Goal: Task Accomplishment & Management: Use online tool/utility

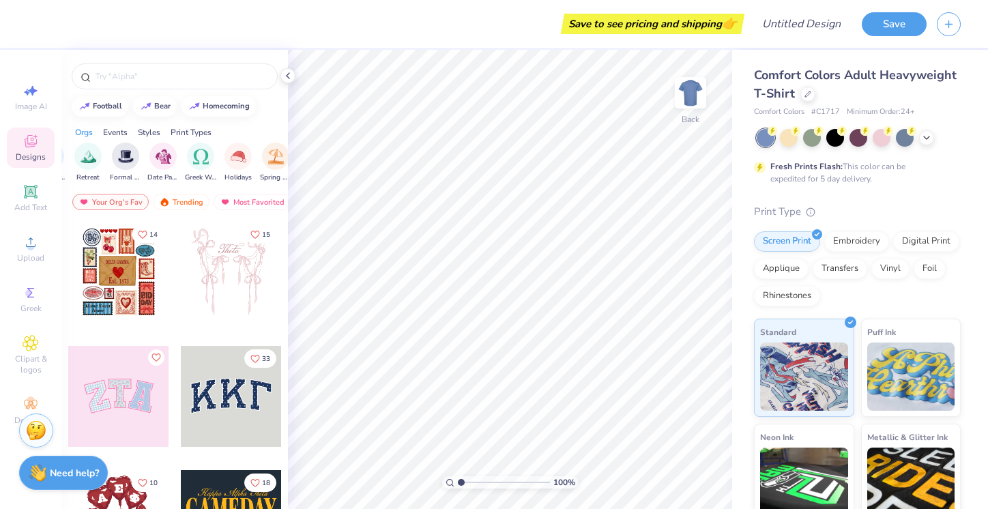
scroll to position [0, 610]
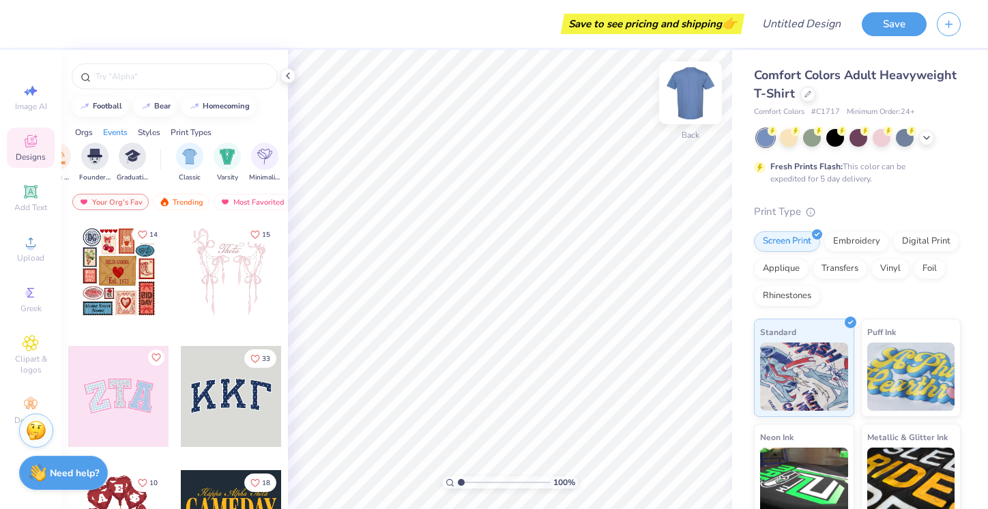
click at [692, 94] on img at bounding box center [690, 93] width 55 height 55
click at [794, 141] on div at bounding box center [789, 137] width 18 height 18
click at [926, 141] on icon at bounding box center [926, 136] width 11 height 11
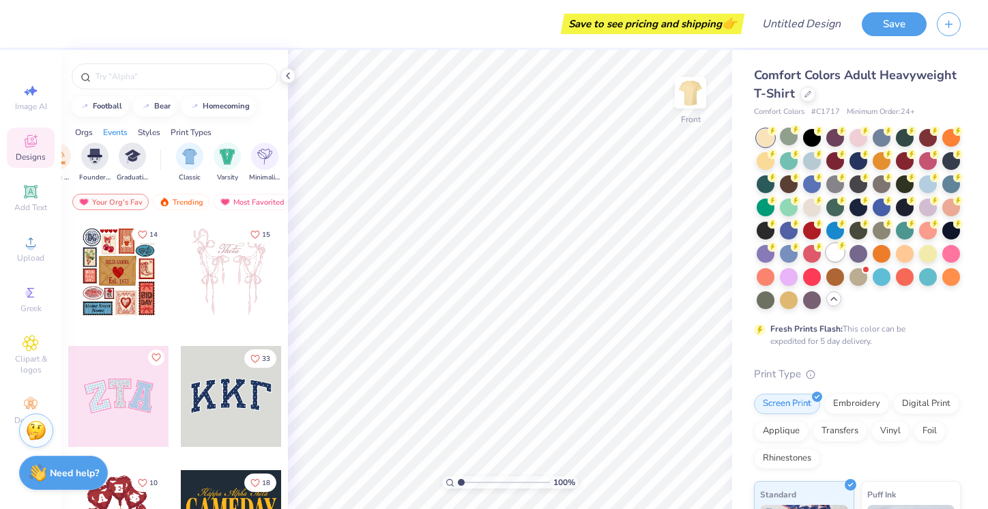
click at [834, 251] on div at bounding box center [836, 253] width 18 height 18
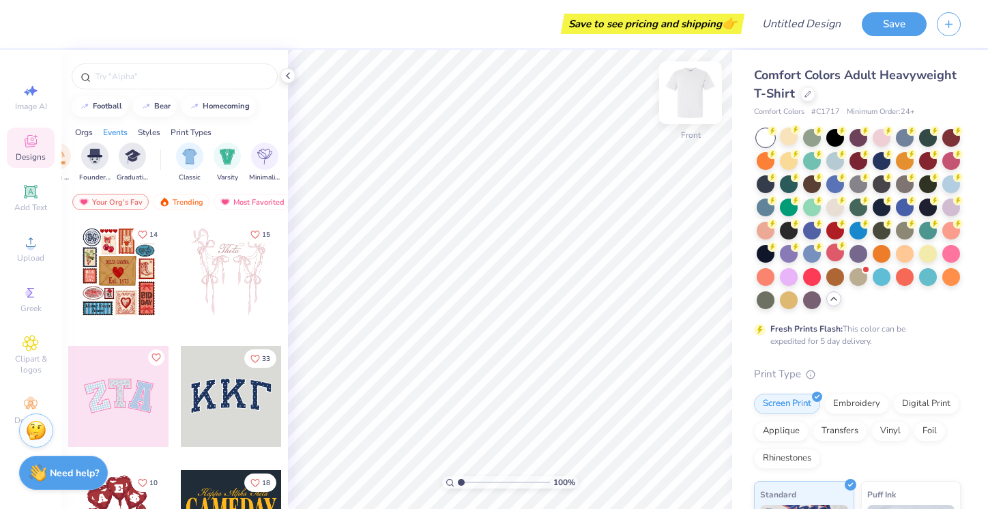
click at [691, 100] on img at bounding box center [690, 93] width 55 height 55
click at [61, 467] on strong "Need help?" at bounding box center [74, 471] width 49 height 13
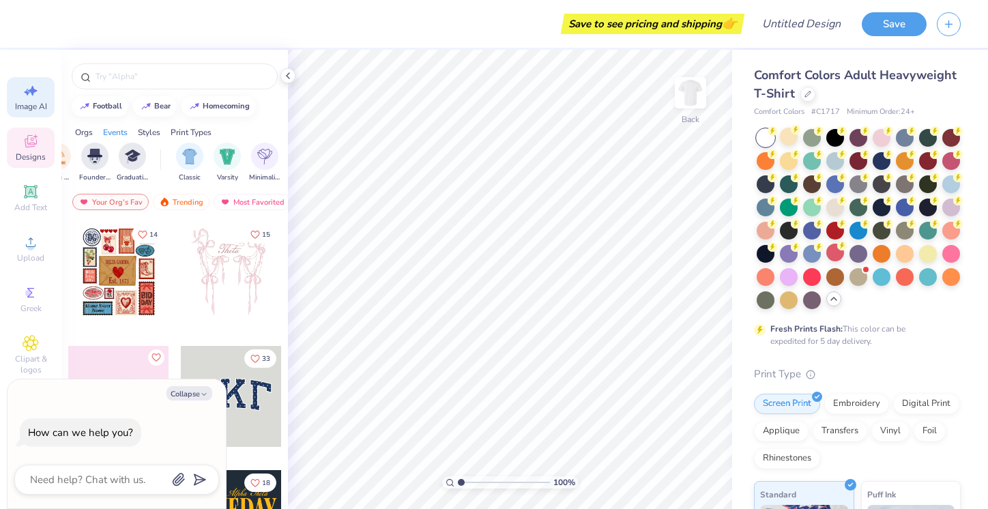
click at [29, 98] on icon at bounding box center [31, 91] width 16 height 16
type textarea "x"
select select "4"
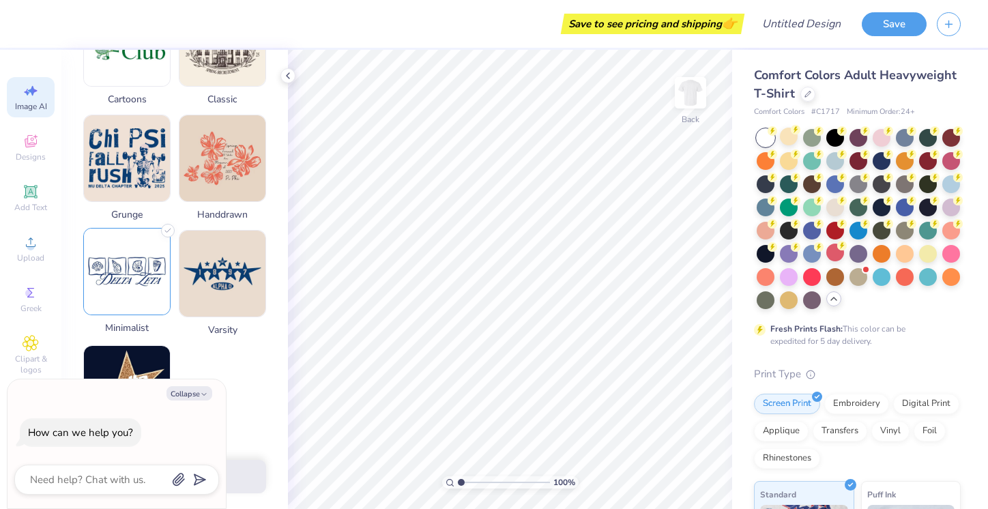
scroll to position [603, 0]
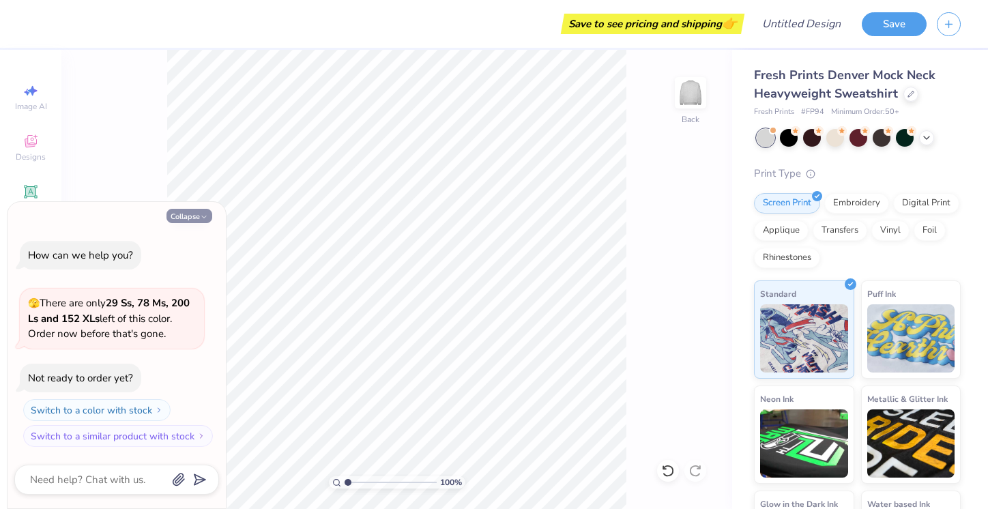
click at [186, 218] on button "Collapse" at bounding box center [190, 216] width 46 height 14
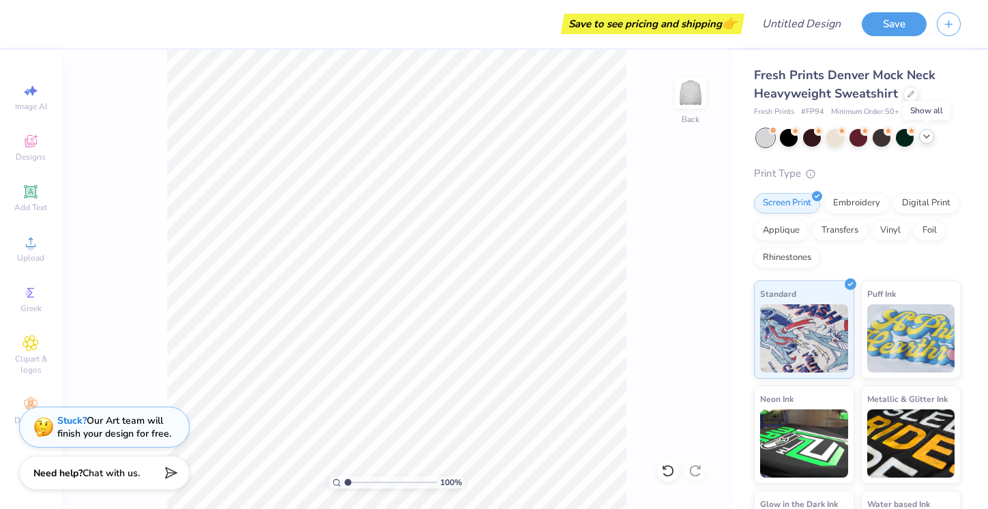
click at [928, 140] on icon at bounding box center [926, 136] width 11 height 11
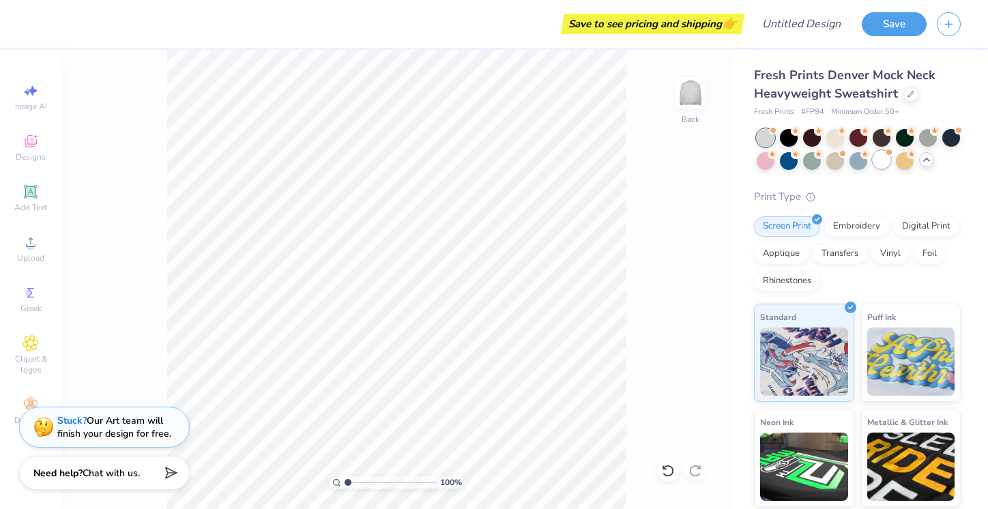
click at [880, 164] on div at bounding box center [882, 160] width 18 height 18
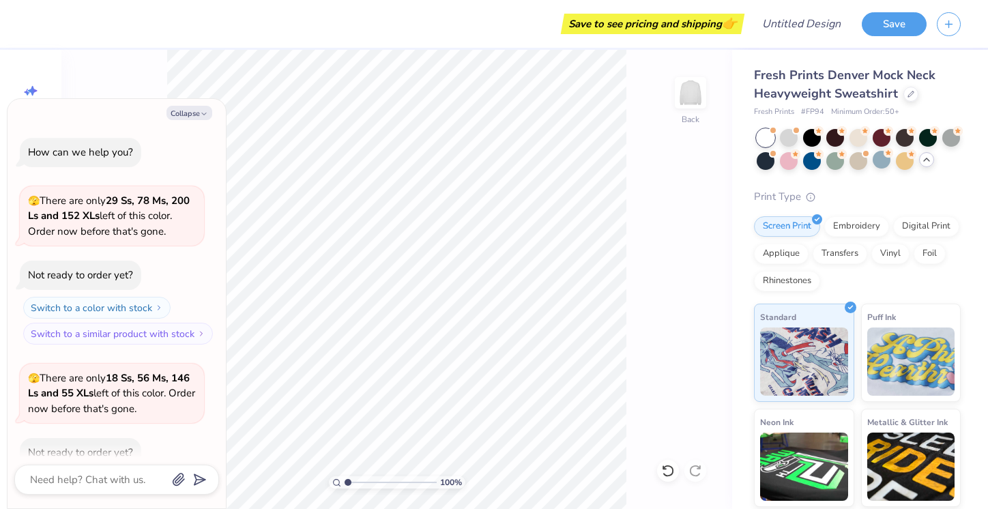
scroll to position [72, 0]
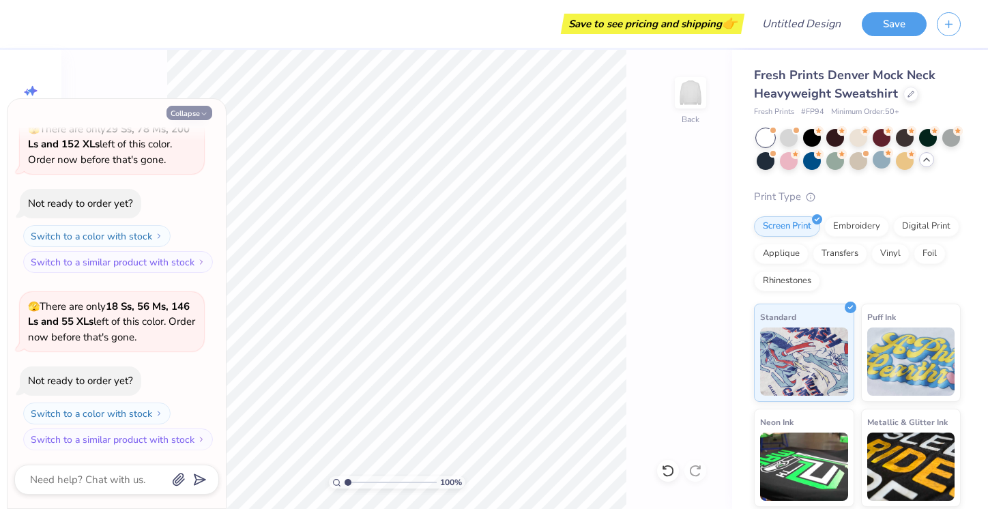
click at [196, 110] on button "Collapse" at bounding box center [190, 113] width 46 height 14
type textarea "x"
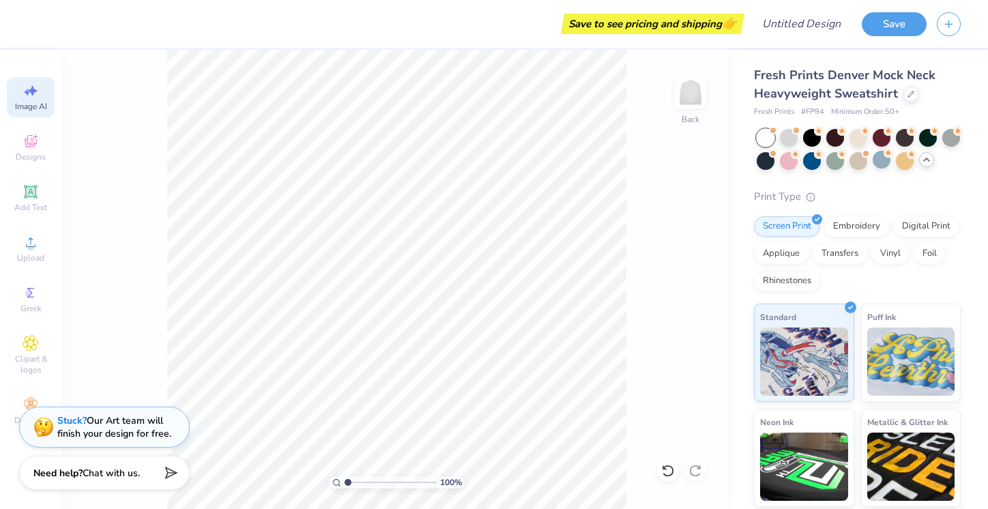
click at [28, 94] on icon at bounding box center [27, 92] width 6 height 7
select select "4"
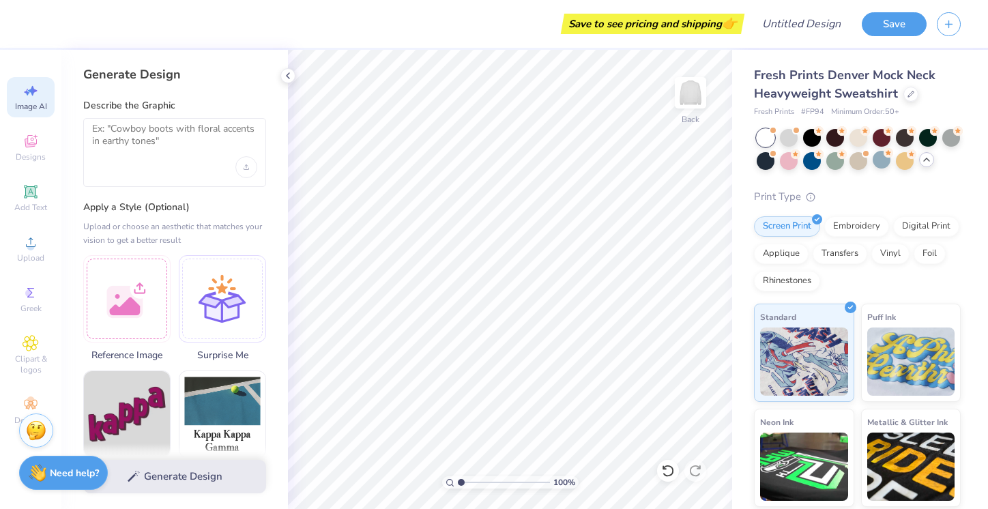
scroll to position [0, 0]
click at [183, 150] on textarea at bounding box center [174, 140] width 165 height 34
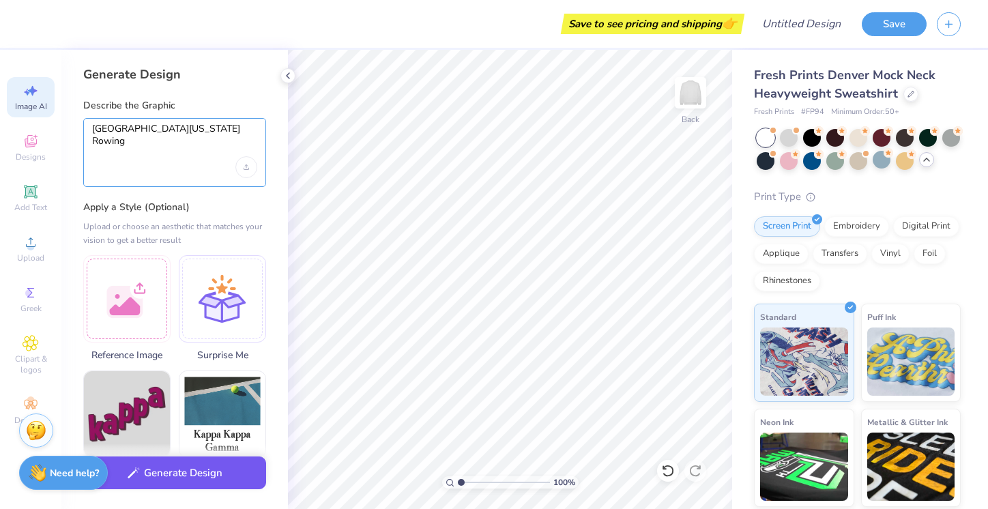
type textarea "[GEOGRAPHIC_DATA][US_STATE] Rowing"
click at [162, 484] on button "Generate Design" at bounding box center [174, 473] width 183 height 33
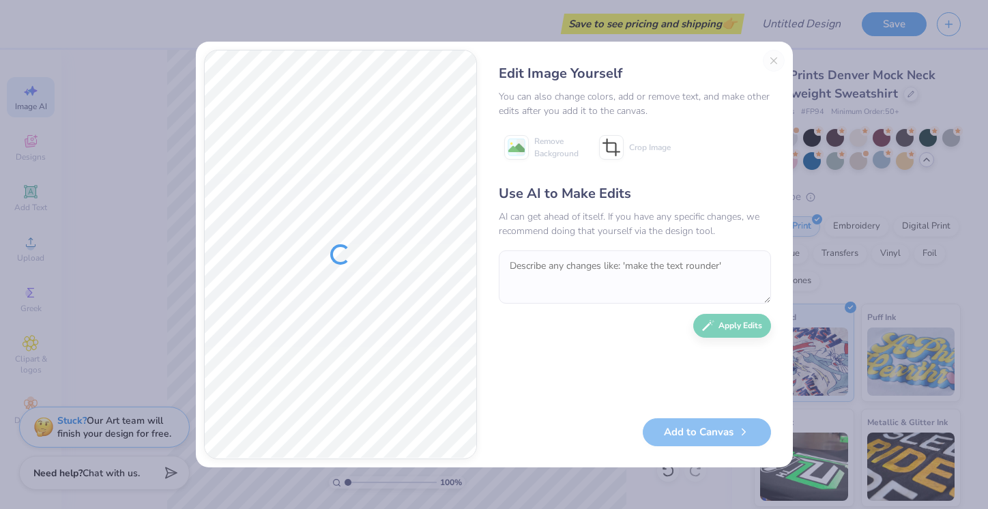
click at [772, 61] on div "Edit Image Yourself You can also change colors, add or remove text, and make ot…" at bounding box center [635, 255] width 300 height 410
click at [770, 53] on div "Edit Image Yourself You can also change colors, add or remove text, and make ot…" at bounding box center [635, 255] width 300 height 410
click at [771, 68] on div "Edit Image Yourself You can also change colors, add or remove text, and make ot…" at bounding box center [635, 255] width 300 height 410
click at [772, 63] on div "Edit Image Yourself You can also change colors, add or remove text, and make ot…" at bounding box center [635, 255] width 300 height 410
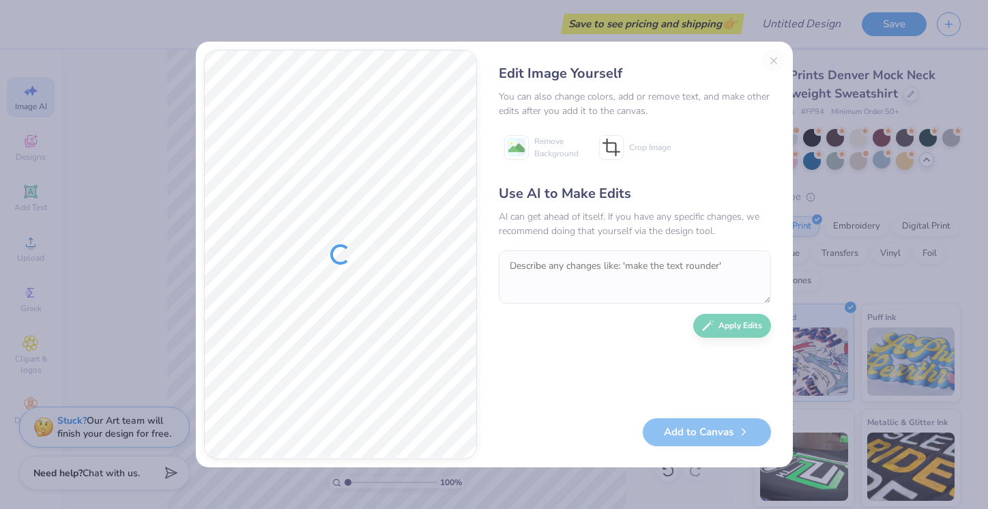
click at [824, 249] on div "Edit Image Yourself You can also change colors, add or remove text, and make ot…" at bounding box center [494, 254] width 988 height 509
click at [770, 63] on div "Edit Image Yourself You can also change colors, add or remove text, and make ot…" at bounding box center [635, 255] width 300 height 410
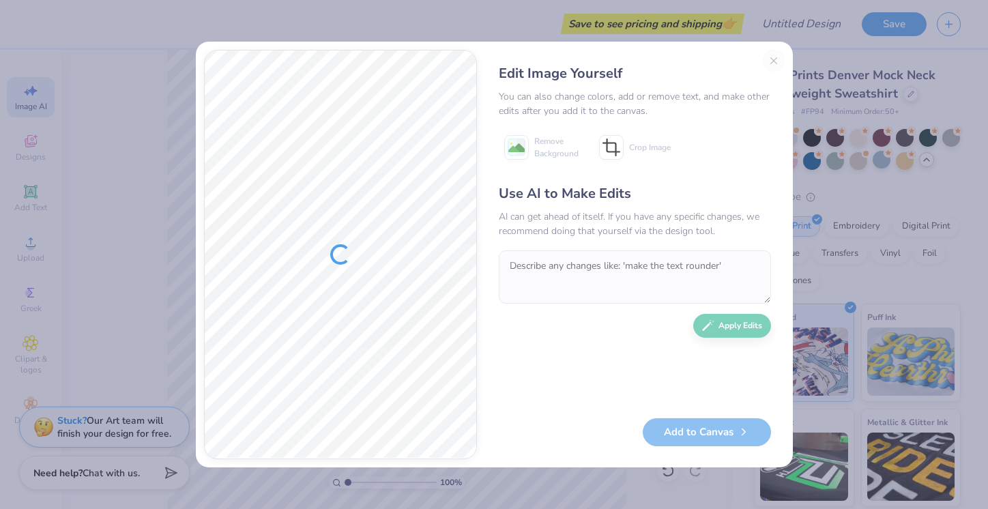
click at [413, 192] on div at bounding box center [341, 255] width 272 height 408
drag, startPoint x: 413, startPoint y: 192, endPoint x: 342, endPoint y: 186, distance: 71.2
click at [342, 186] on div at bounding box center [341, 255] width 272 height 408
click at [727, 330] on div "Use AI to Make Edits AI can get ahead of itself. If you have any specific chang…" at bounding box center [635, 294] width 272 height 221
click at [774, 63] on button "Close" at bounding box center [774, 61] width 22 height 22
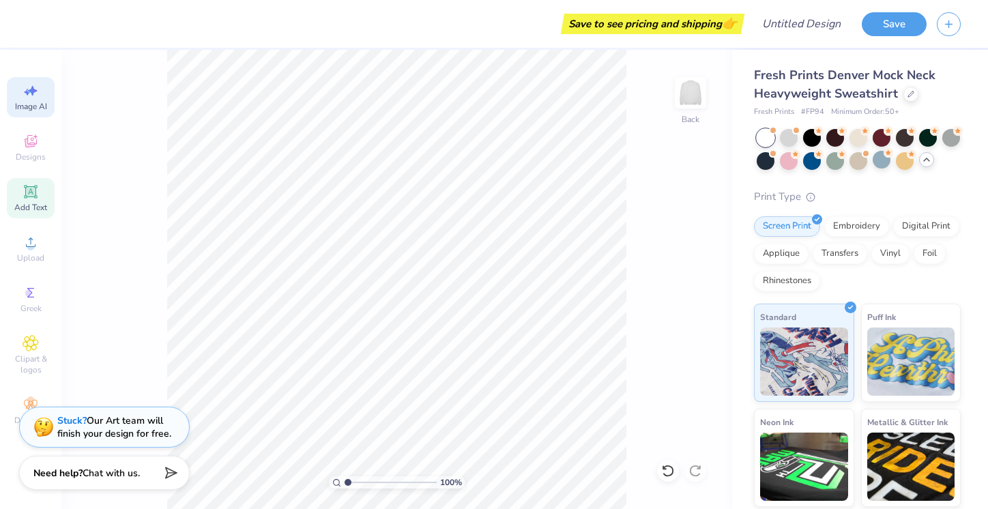
click at [28, 195] on icon at bounding box center [30, 191] width 10 height 10
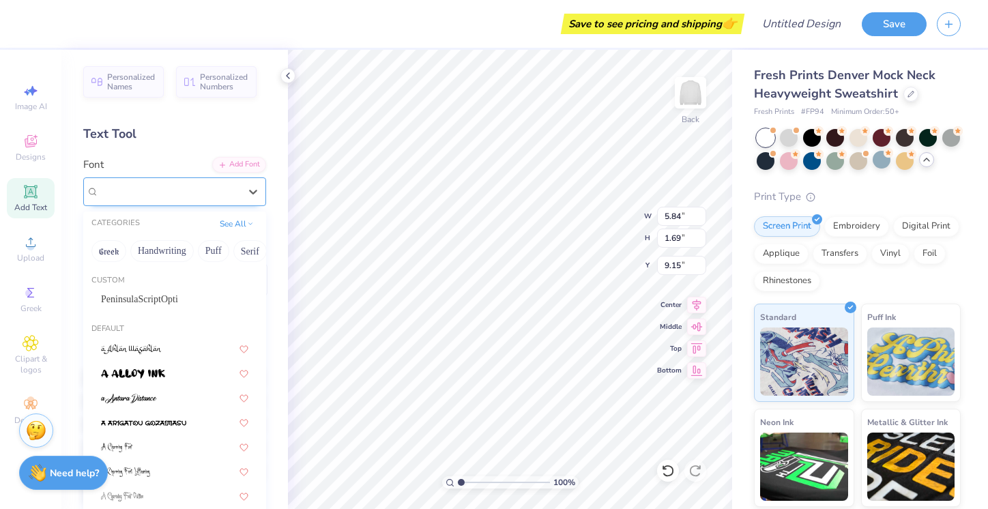
click at [217, 187] on div "Super Dream" at bounding box center [169, 191] width 143 height 21
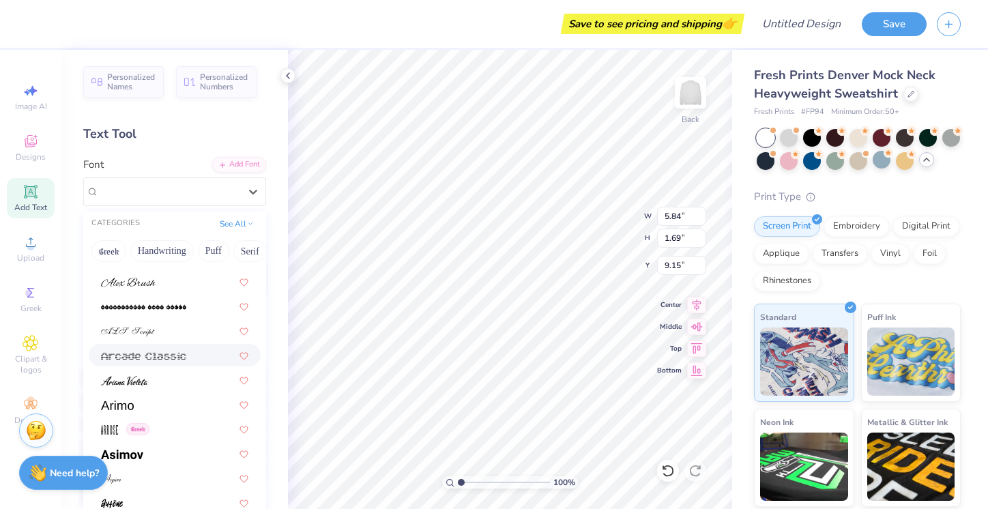
scroll to position [387, 0]
click at [29, 146] on icon at bounding box center [30, 143] width 11 height 9
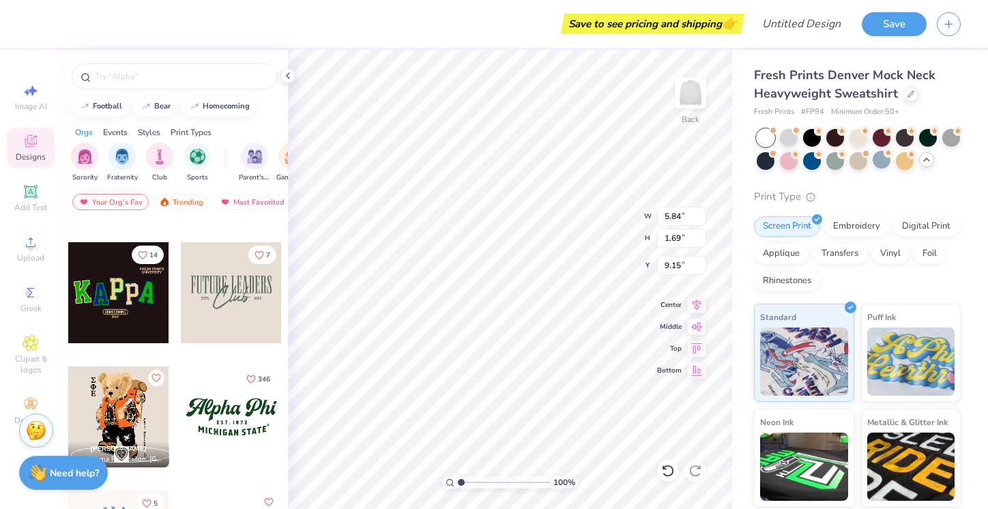
scroll to position [125, 0]
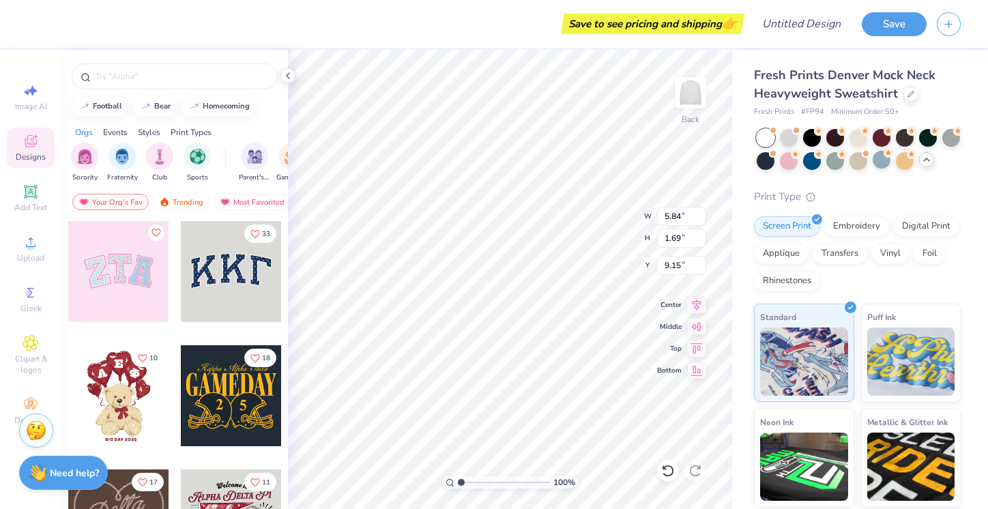
click at [132, 274] on div at bounding box center [118, 271] width 101 height 101
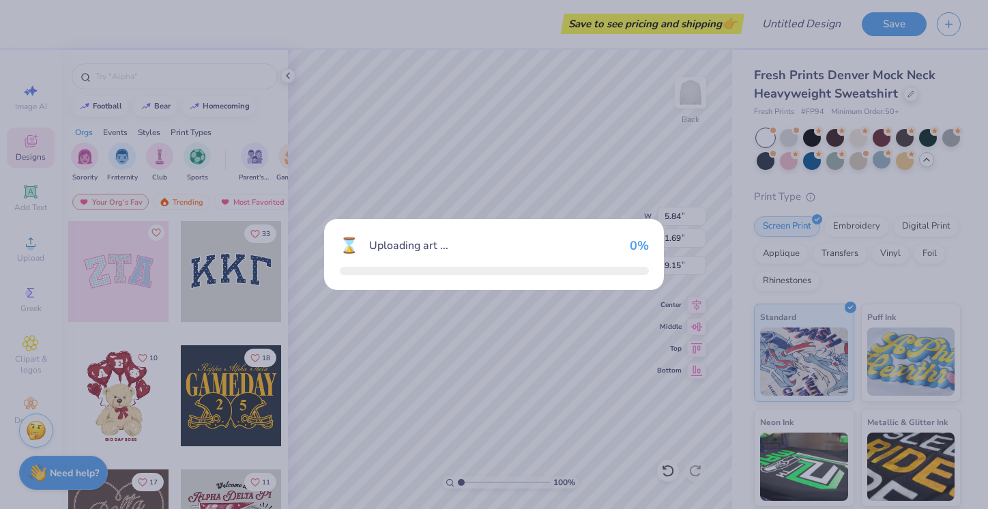
type textarea "x"
type input "10.14"
type input "5.08"
type input "3.00"
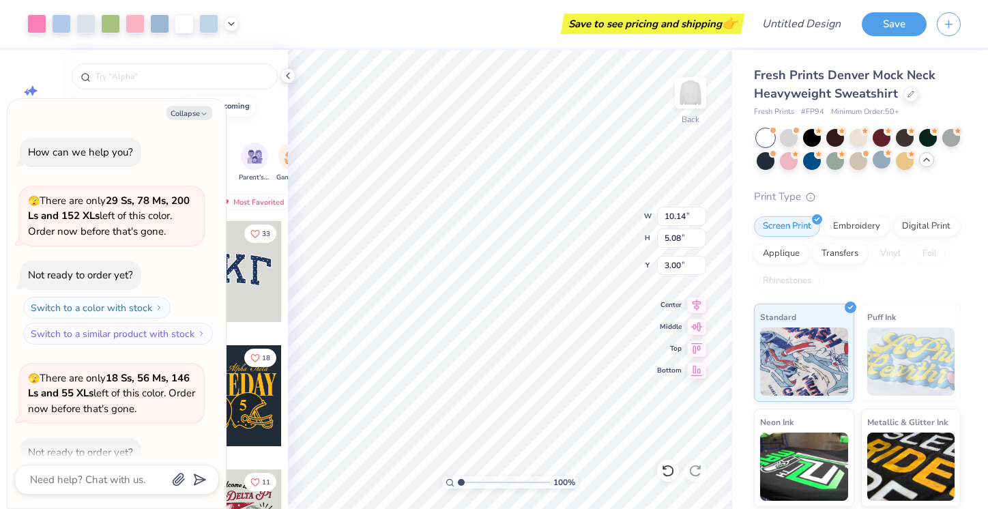
scroll to position [205, 0]
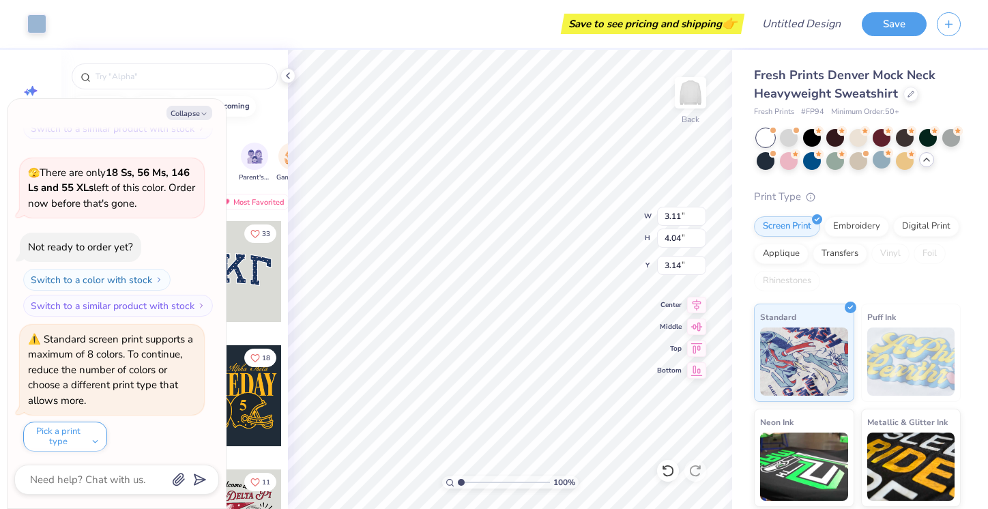
type textarea "x"
type input "3.00"
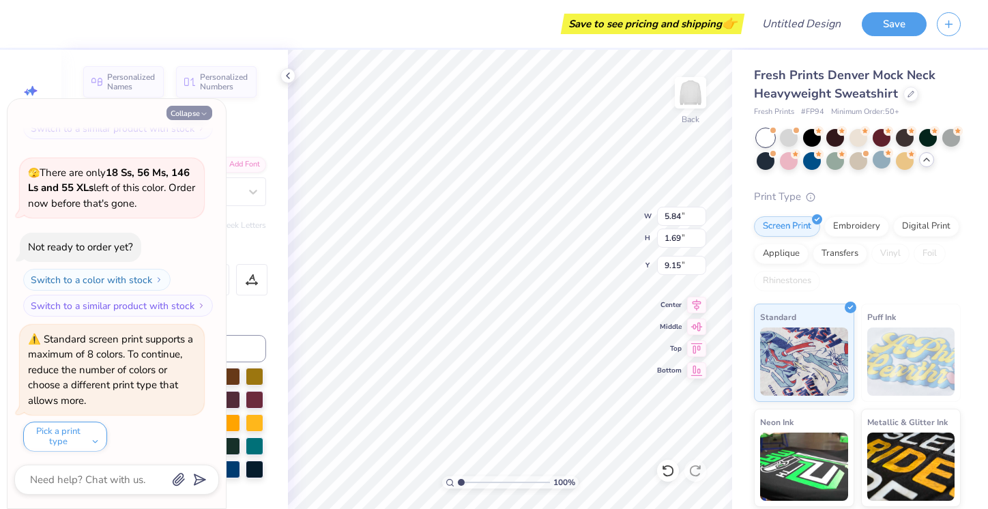
click at [186, 114] on button "Collapse" at bounding box center [190, 113] width 46 height 14
type textarea "x"
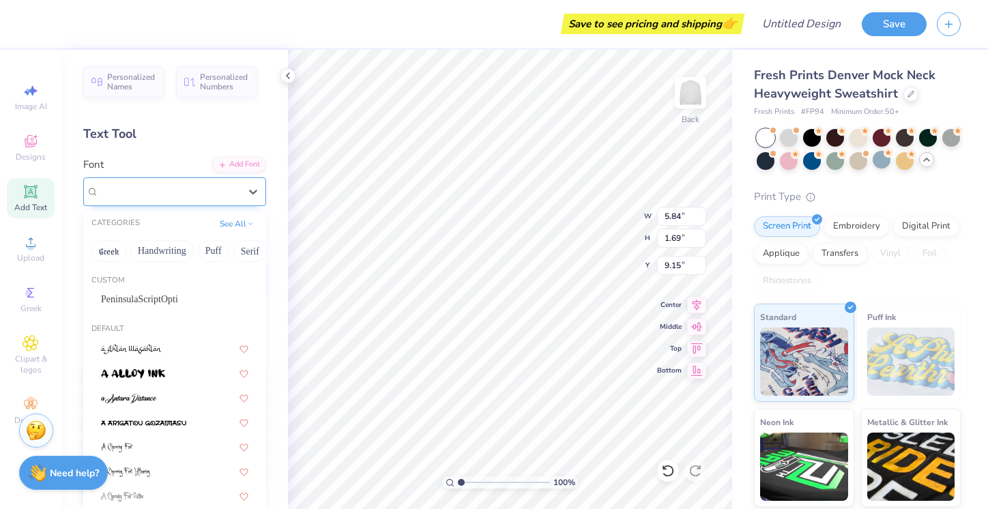
click at [154, 196] on span "Super Dream" at bounding box center [126, 192] width 55 height 16
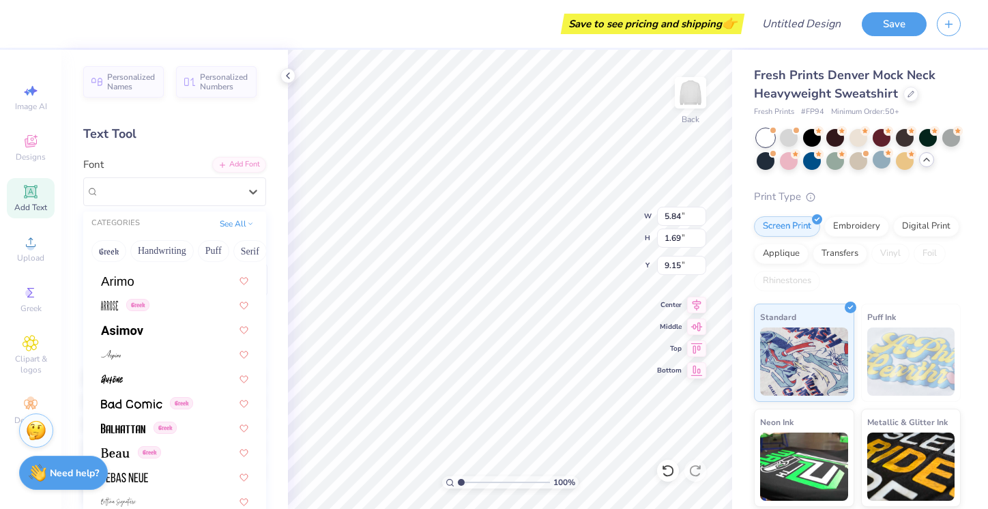
scroll to position [519, 0]
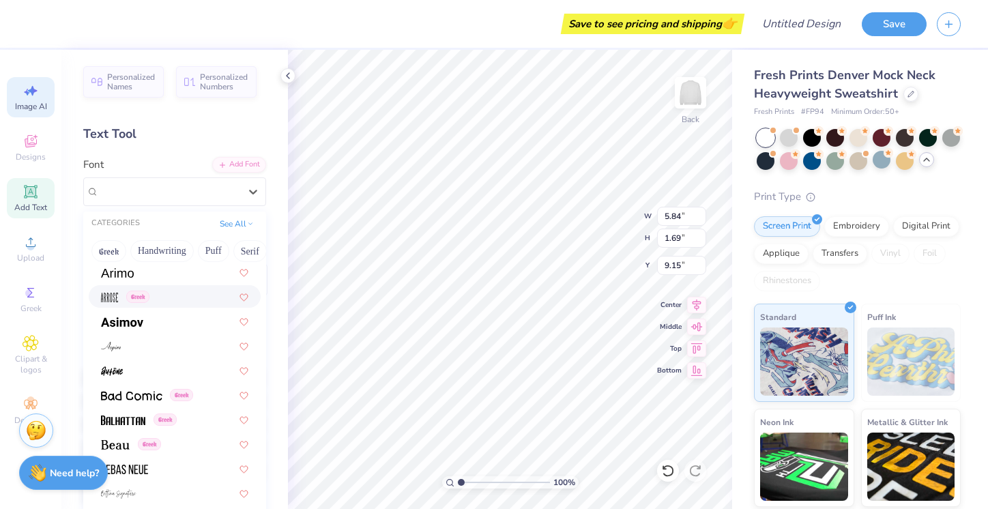
click at [38, 78] on div "Image AI" at bounding box center [31, 97] width 48 height 40
select select "4"
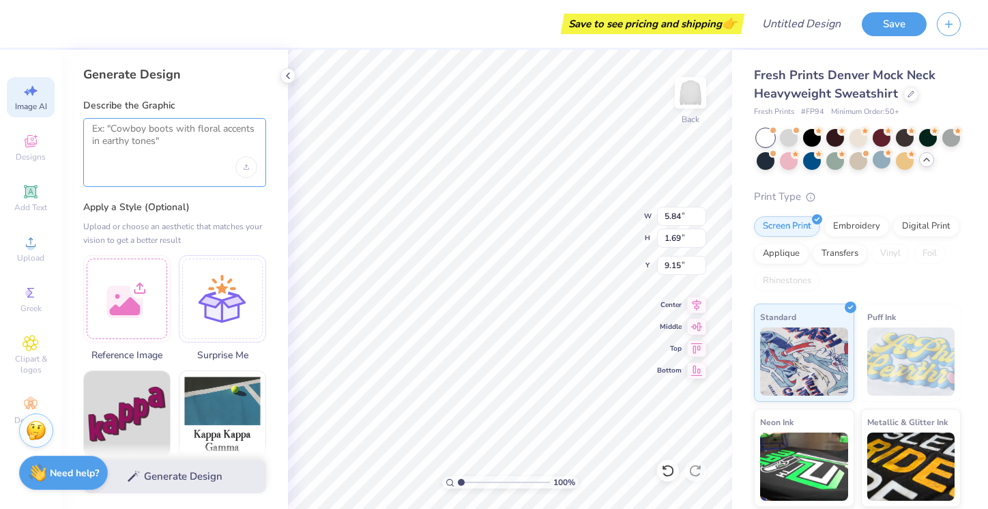
click at [156, 140] on textarea at bounding box center [174, 140] width 165 height 34
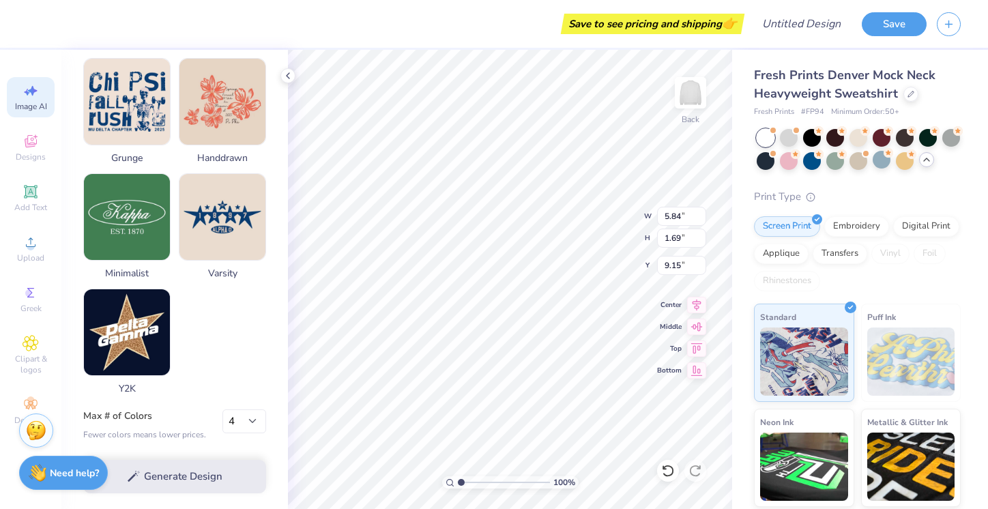
scroll to position [666, 0]
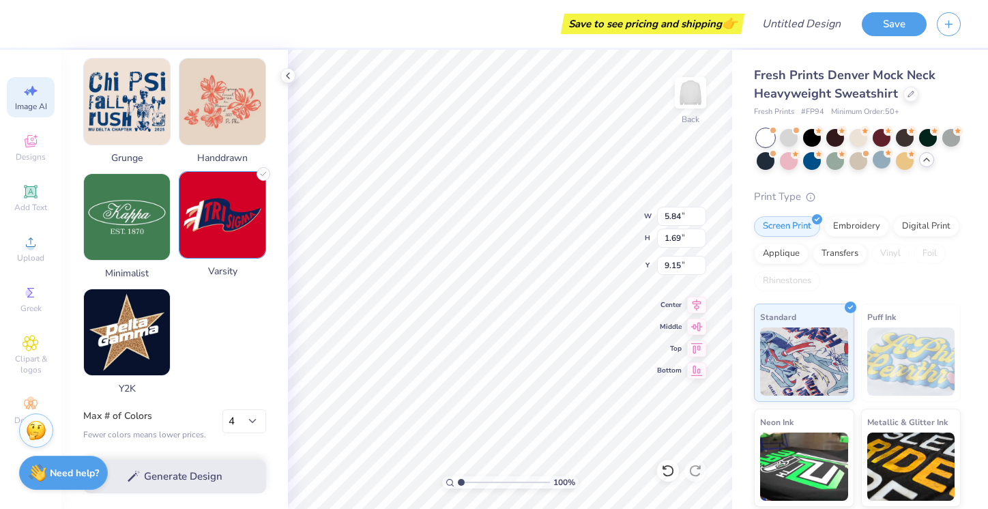
click at [234, 205] on img at bounding box center [223, 215] width 86 height 86
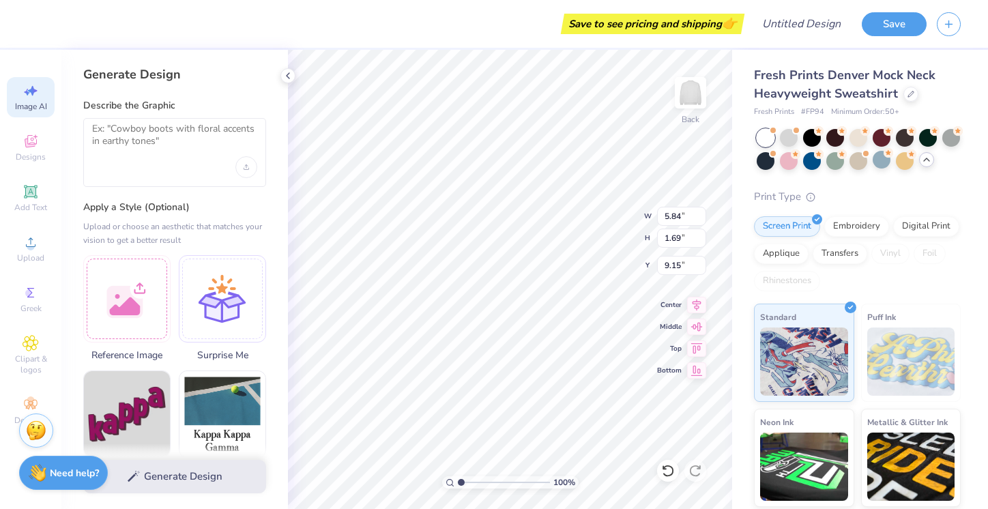
scroll to position [0, 0]
click at [187, 156] on div at bounding box center [174, 152] width 183 height 69
click at [187, 156] on textarea at bounding box center [174, 140] width 165 height 34
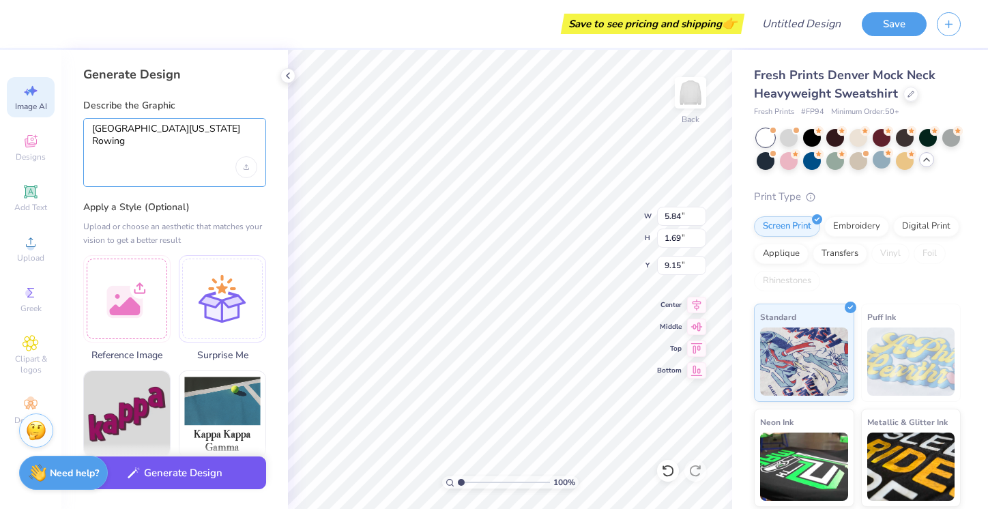
type textarea "[GEOGRAPHIC_DATA][US_STATE] Rowing"
click at [171, 481] on button "Generate Design" at bounding box center [174, 473] width 183 height 33
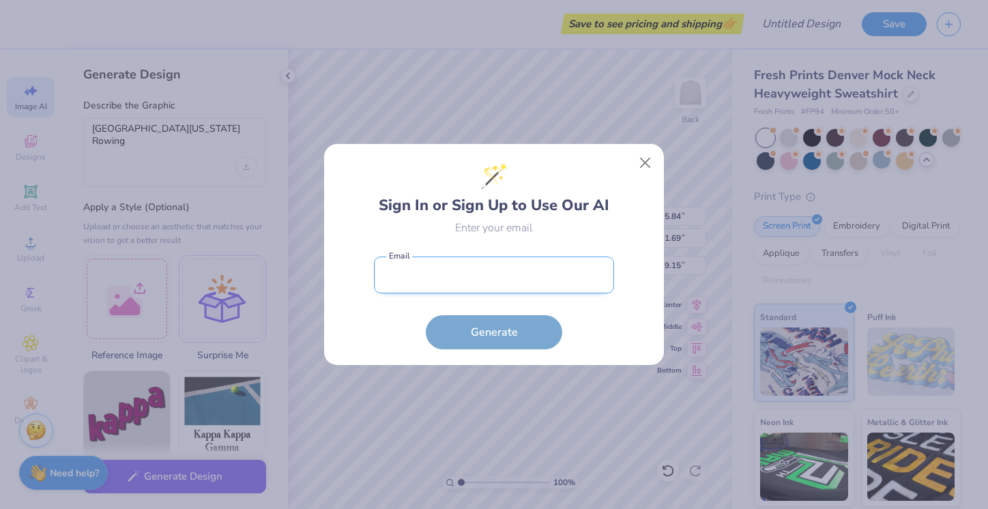
click at [435, 279] on input "email" at bounding box center [494, 276] width 240 height 38
type input "[EMAIL_ADDRESS][PERSON_NAME][DOMAIN_NAME]"
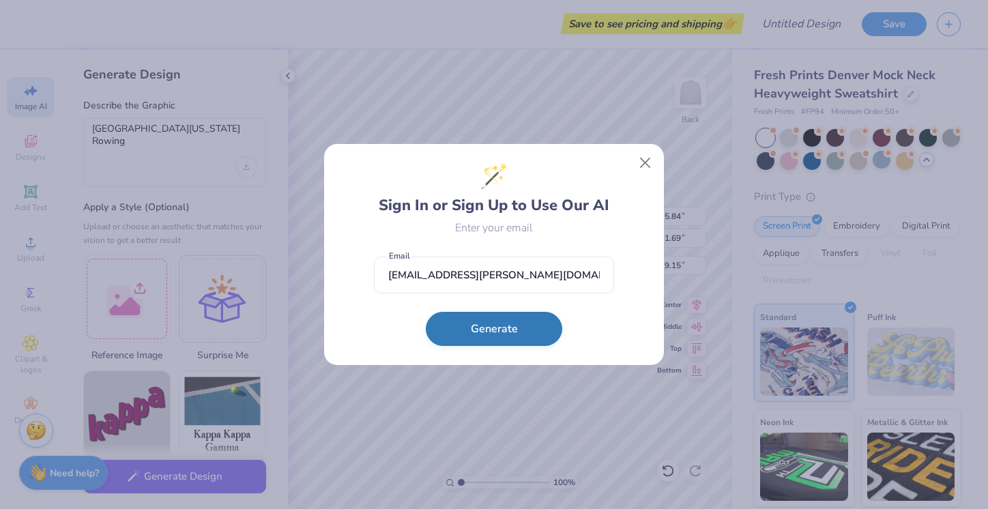
click at [496, 328] on button "Generate" at bounding box center [494, 329] width 137 height 34
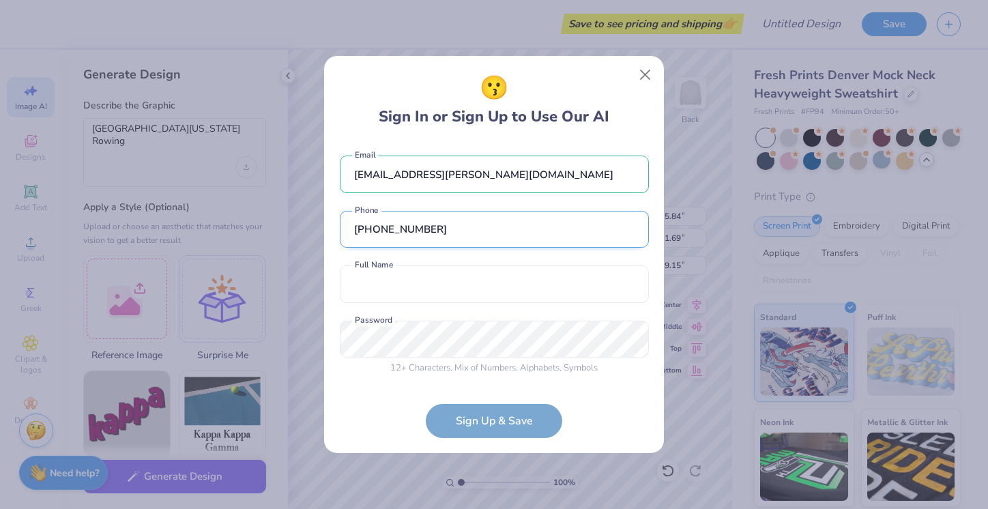
type input "[PHONE_NUMBER]"
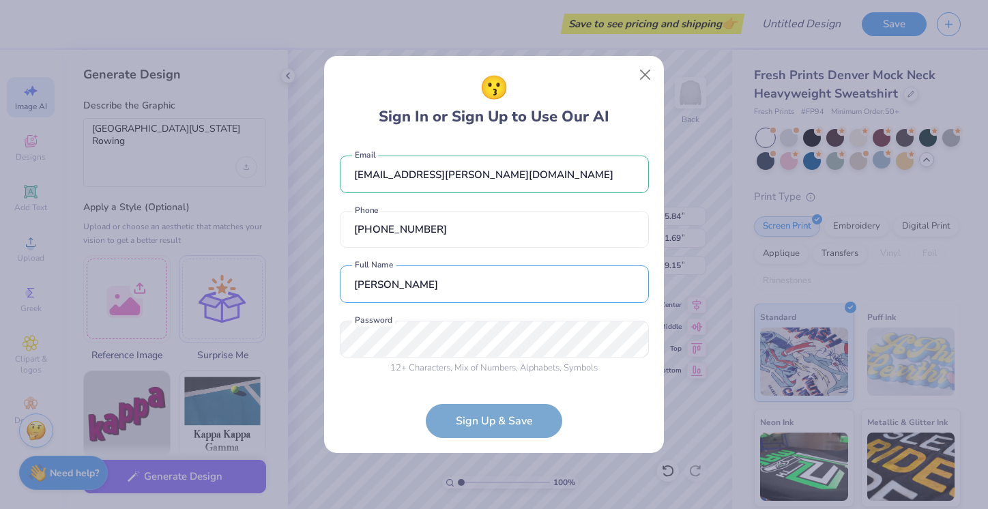
type input "[PERSON_NAME]"
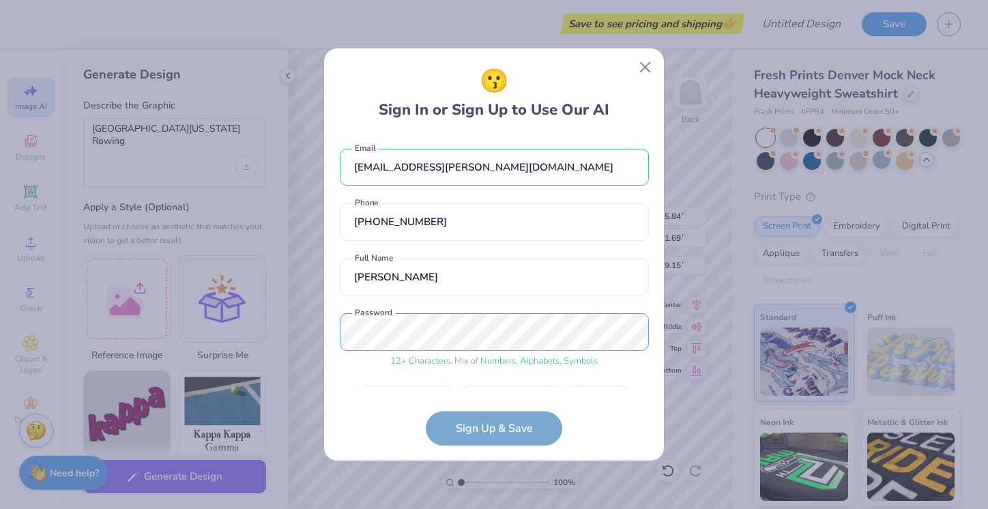
scroll to position [37, 0]
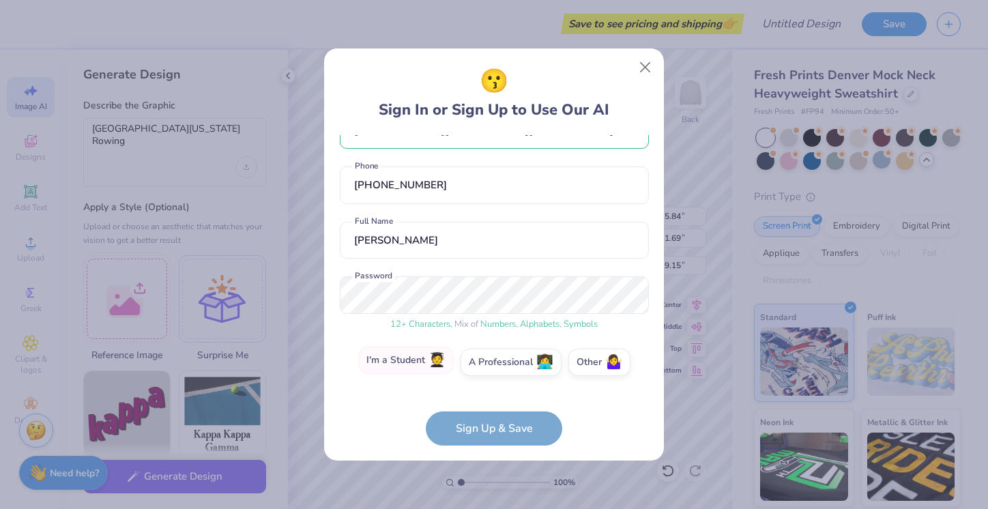
click at [420, 356] on label "I'm a Student 🧑‍🎓" at bounding box center [406, 360] width 96 height 27
click at [490, 399] on input "I'm a Student 🧑‍🎓" at bounding box center [494, 403] width 9 height 9
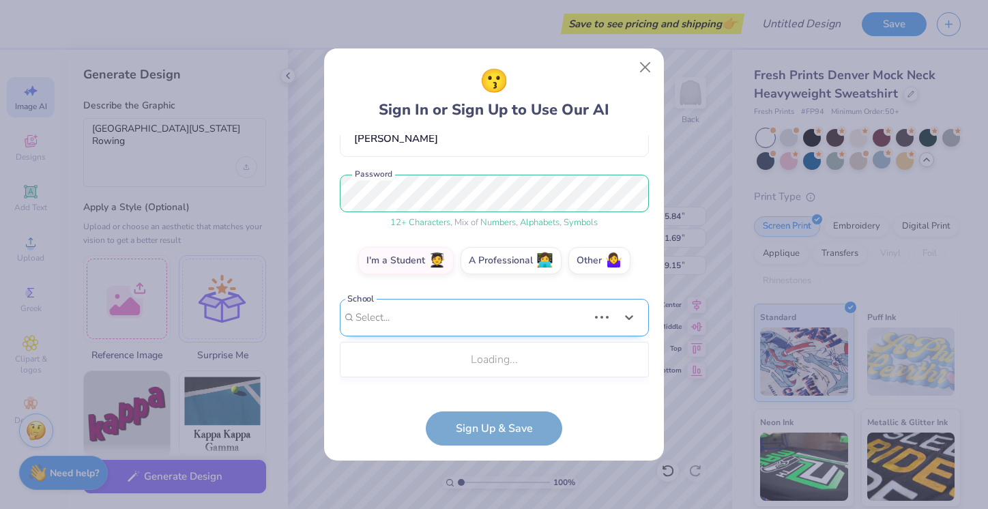
click at [457, 374] on div "Use Up and Down to choose options, press Enter to select the currently focused …" at bounding box center [494, 338] width 309 height 78
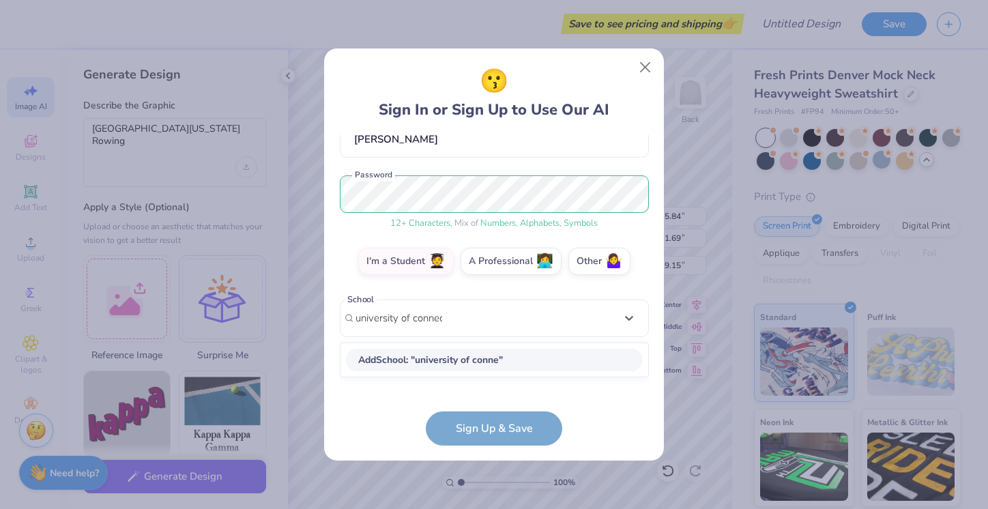
type input "university of connect"
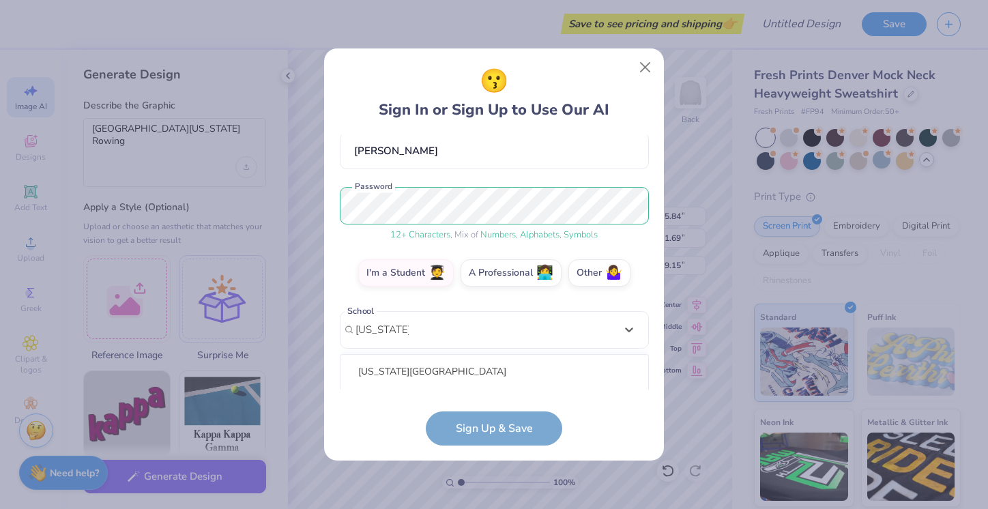
scroll to position [297, 0]
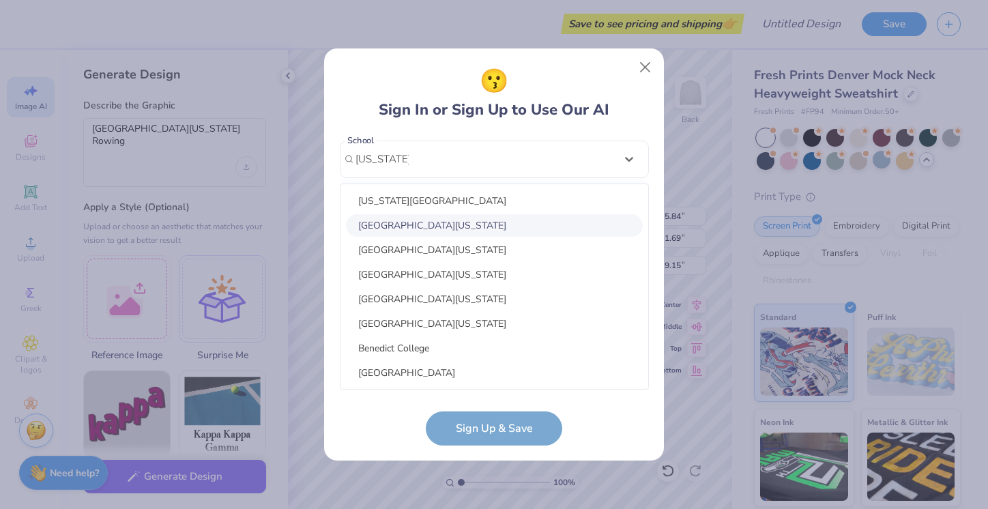
click at [481, 233] on div "[GEOGRAPHIC_DATA][US_STATE]" at bounding box center [494, 225] width 297 height 23
type input "[US_STATE]"
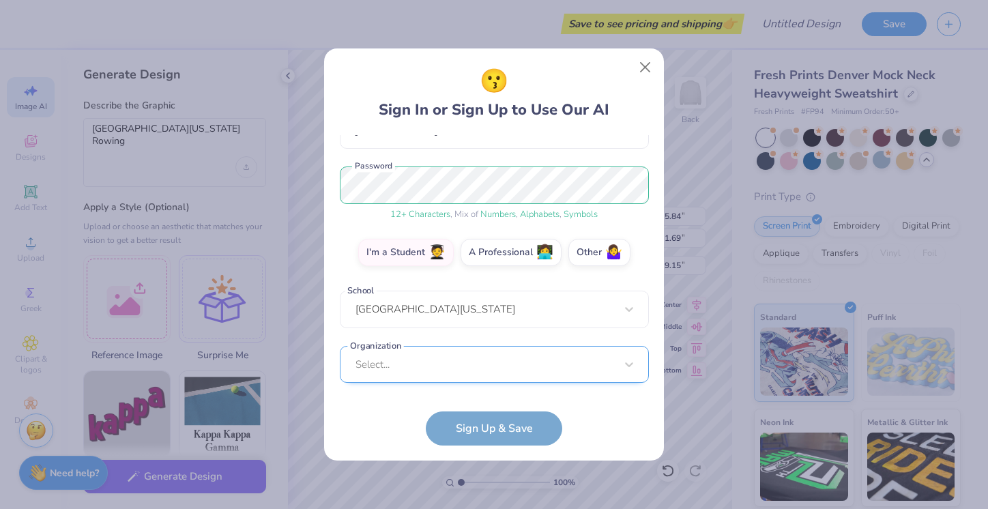
click at [447, 369] on div "Select..." at bounding box center [494, 365] width 309 height 38
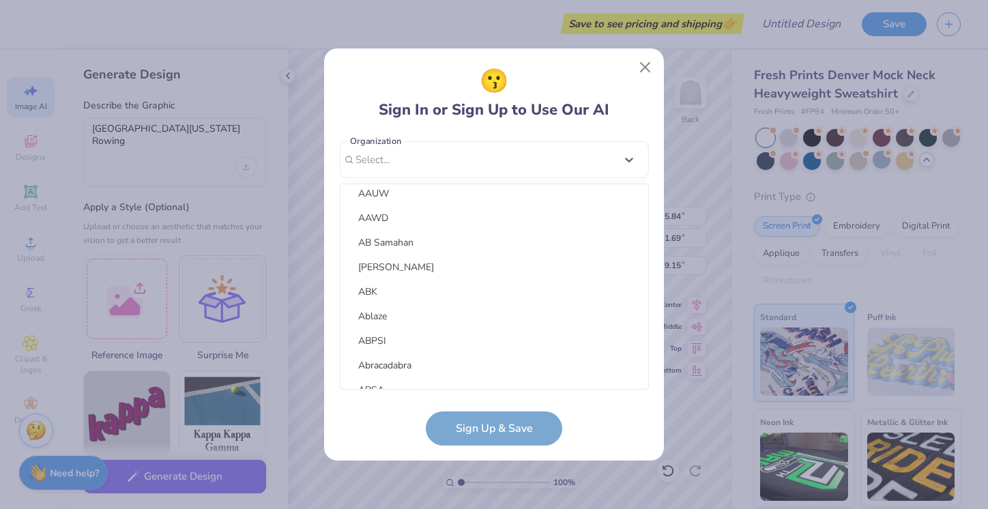
scroll to position [964, 0]
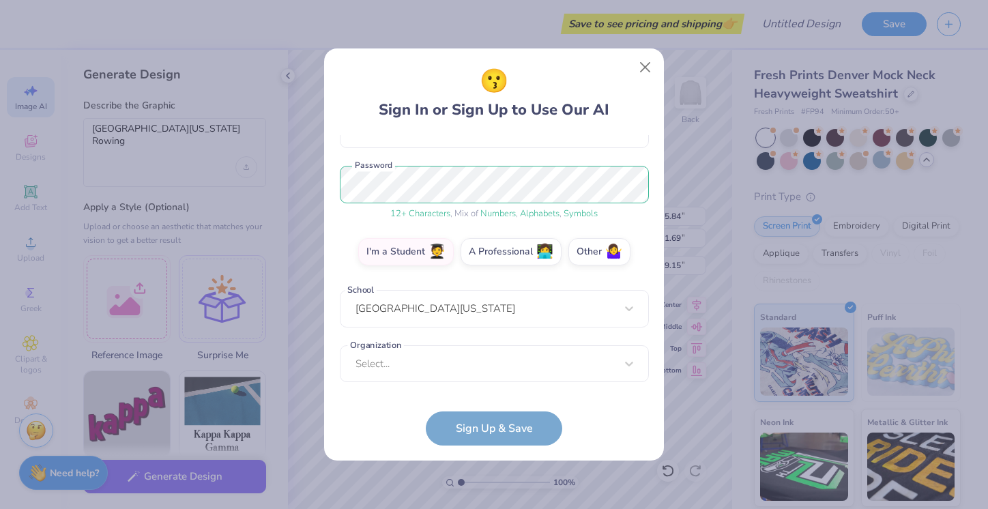
click at [491, 427] on form "[EMAIL_ADDRESS][PERSON_NAME][DOMAIN_NAME] Email [PHONE_NUMBER] Phone [PERSON_NA…" at bounding box center [494, 290] width 309 height 311
click at [485, 431] on form "[EMAIL_ADDRESS][PERSON_NAME][DOMAIN_NAME] Email [PHONE_NUMBER] Phone [PERSON_NA…" at bounding box center [494, 290] width 309 height 311
click at [478, 421] on form "[EMAIL_ADDRESS][PERSON_NAME][DOMAIN_NAME] Email [PHONE_NUMBER] Phone [PERSON_NA…" at bounding box center [494, 290] width 309 height 311
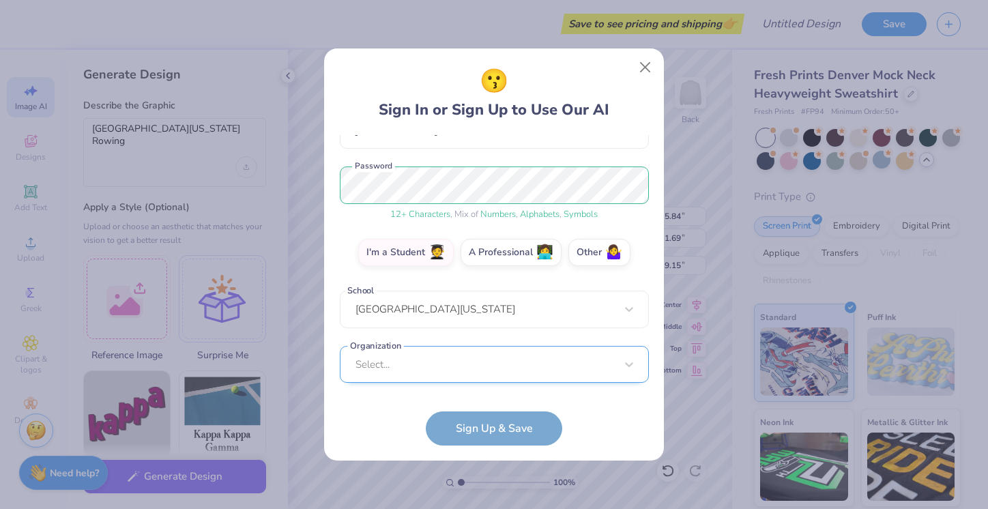
click at [472, 371] on div "Select..." at bounding box center [494, 365] width 309 height 38
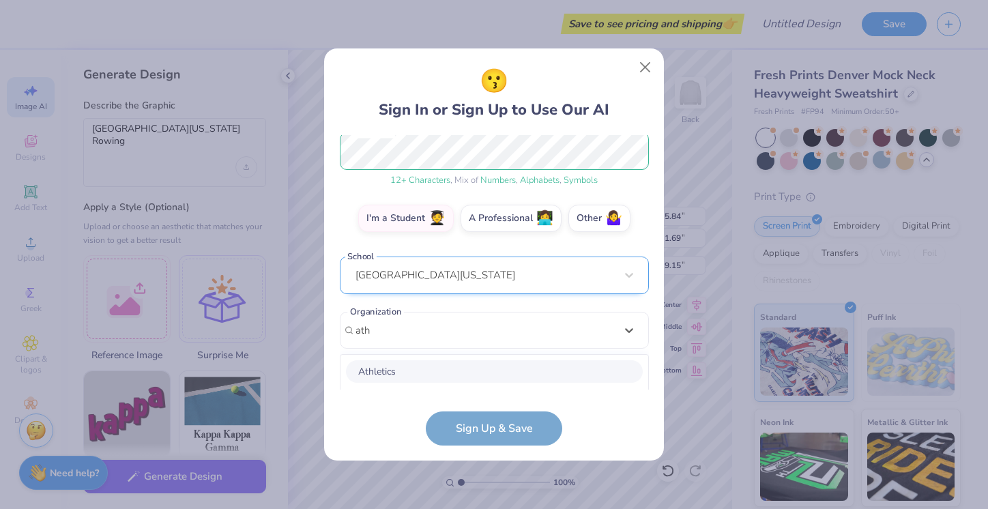
scroll to position [352, 0]
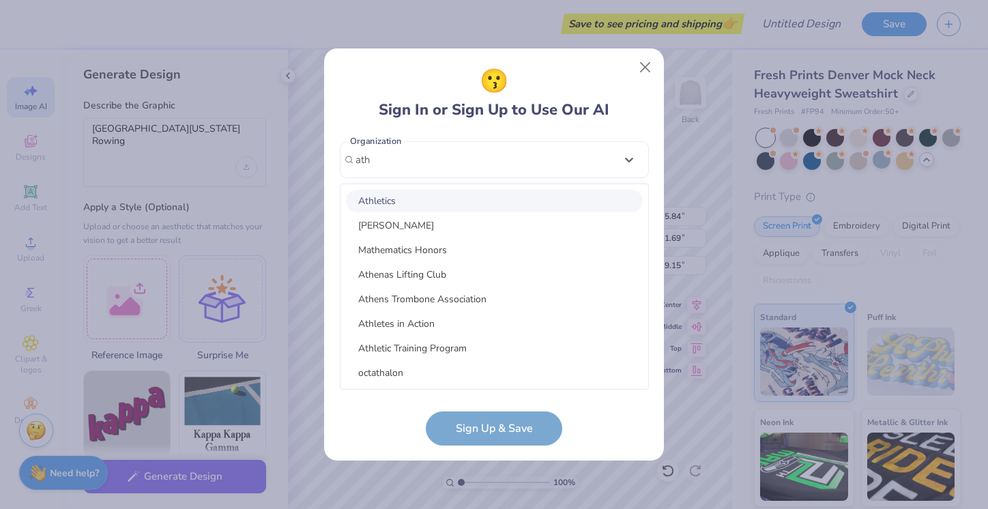
click at [440, 200] on div "Athletics" at bounding box center [494, 201] width 297 height 23
type input "ath"
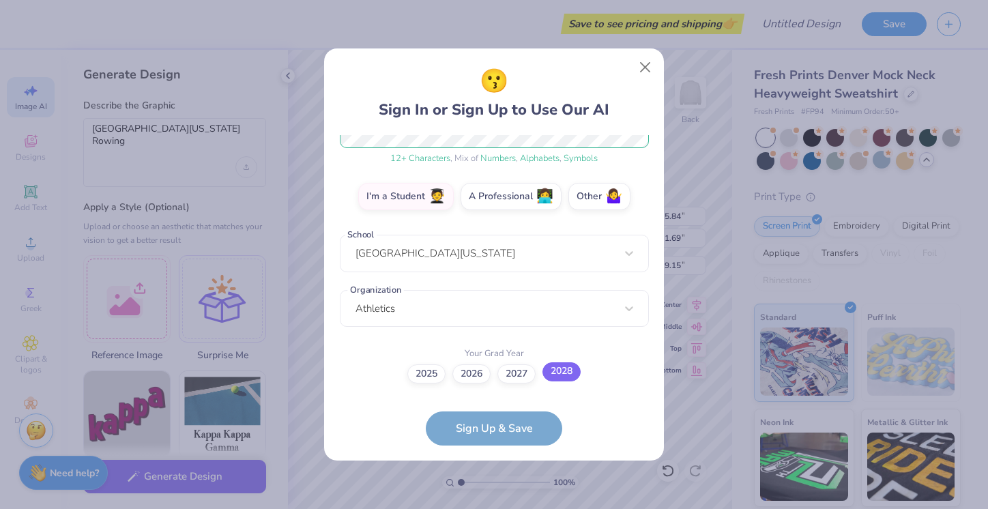
click at [571, 371] on label "2028" at bounding box center [562, 371] width 38 height 19
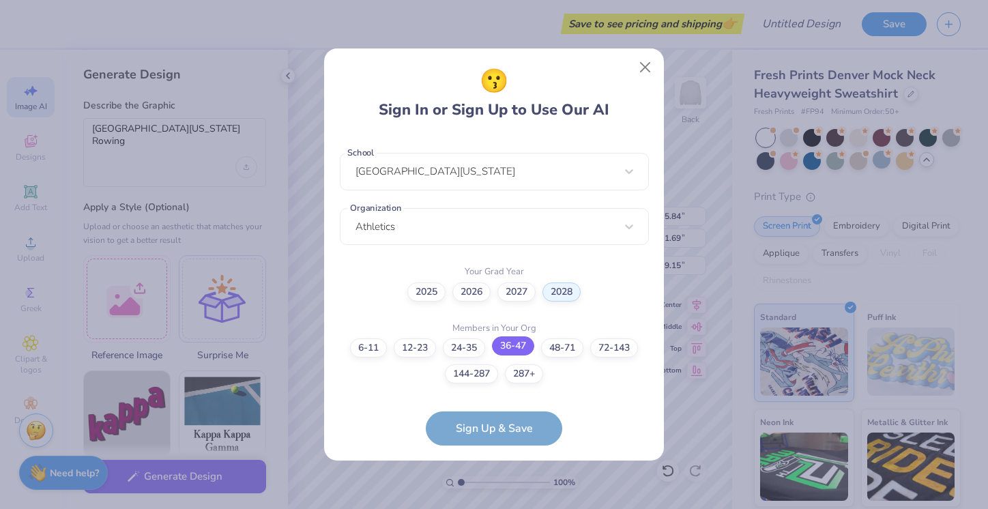
click at [526, 343] on label "36-47" at bounding box center [513, 345] width 42 height 19
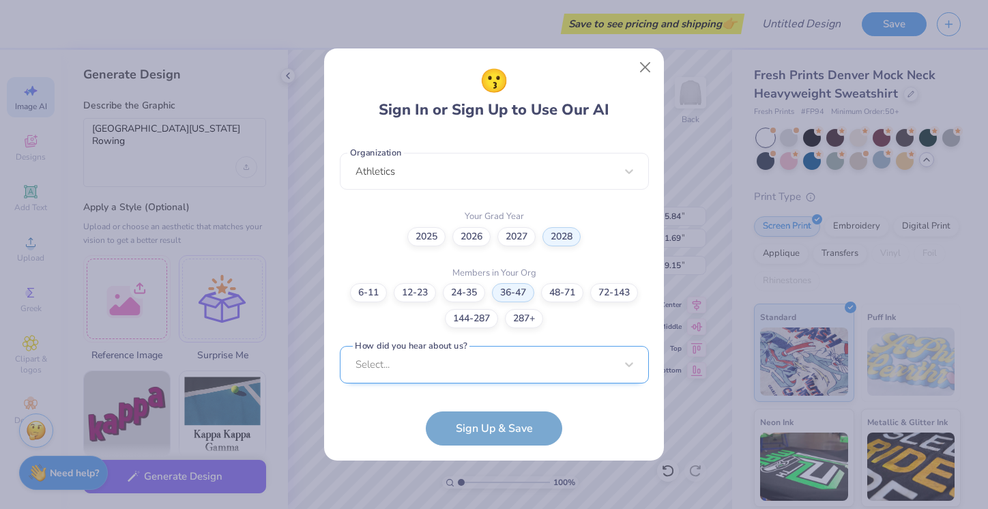
click at [495, 371] on div "Select..." at bounding box center [494, 365] width 309 height 38
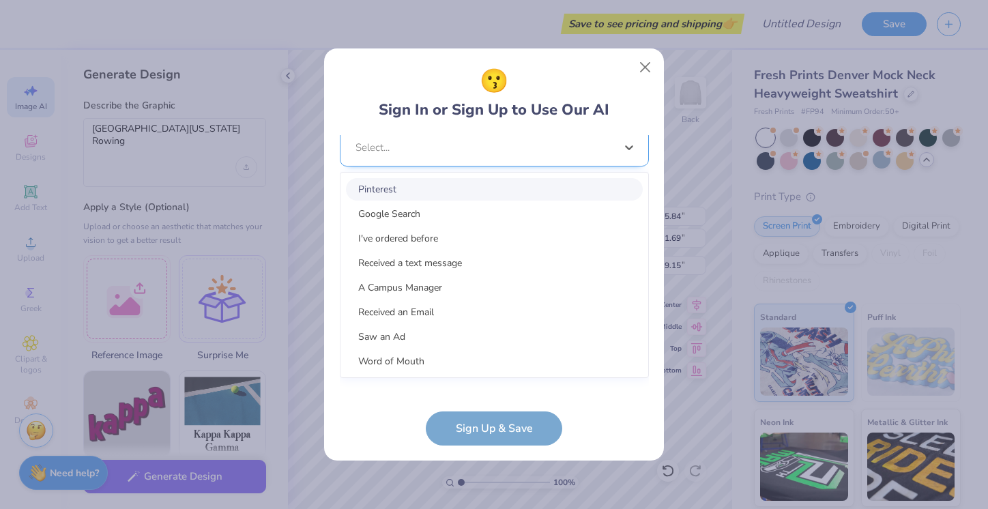
scroll to position [544, 0]
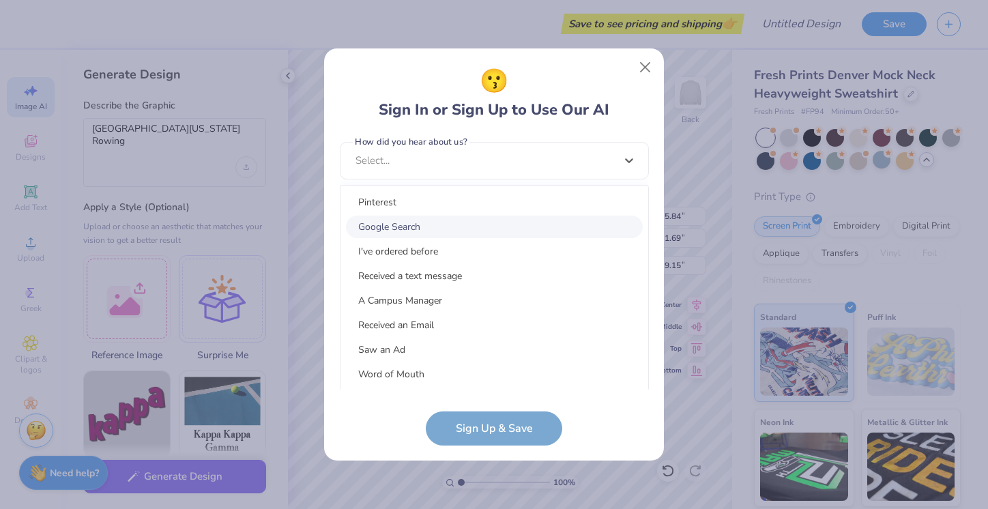
click at [428, 220] on div "Google Search" at bounding box center [494, 227] width 297 height 23
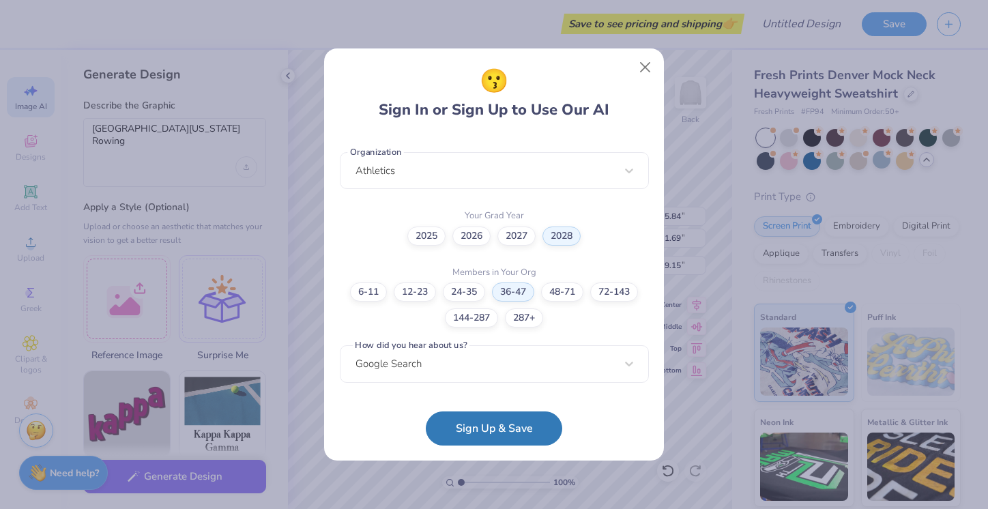
scroll to position [340, 0]
click at [477, 426] on button "Sign Up & Save" at bounding box center [494, 425] width 137 height 34
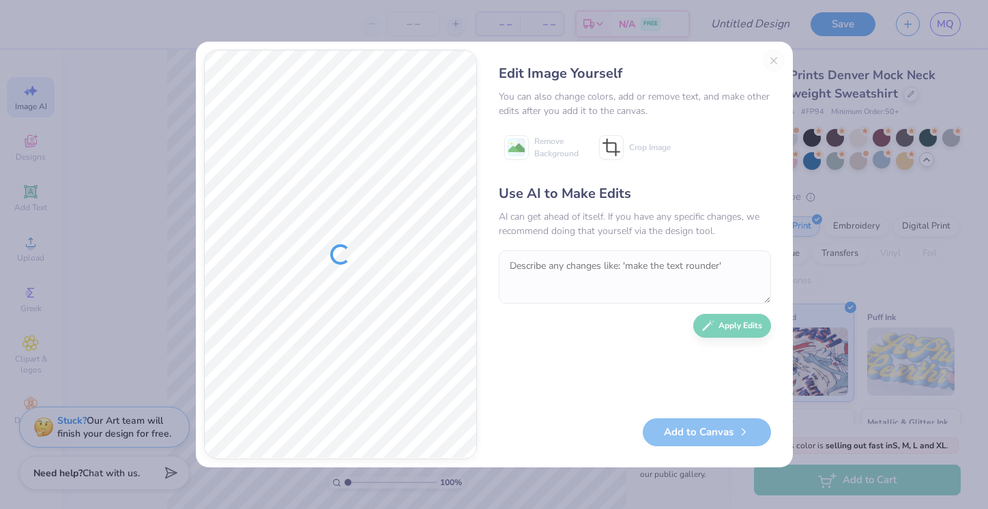
click at [775, 61] on div "Edit Image Yourself You can also change colors, add or remove text, and make ot…" at bounding box center [635, 255] width 300 height 410
click at [769, 55] on div "Edit Image Yourself You can also change colors, add or remove text, and make ot…" at bounding box center [635, 255] width 300 height 410
click at [820, 40] on div "☝️ Save before you leave." at bounding box center [845, 63] width 144 height 47
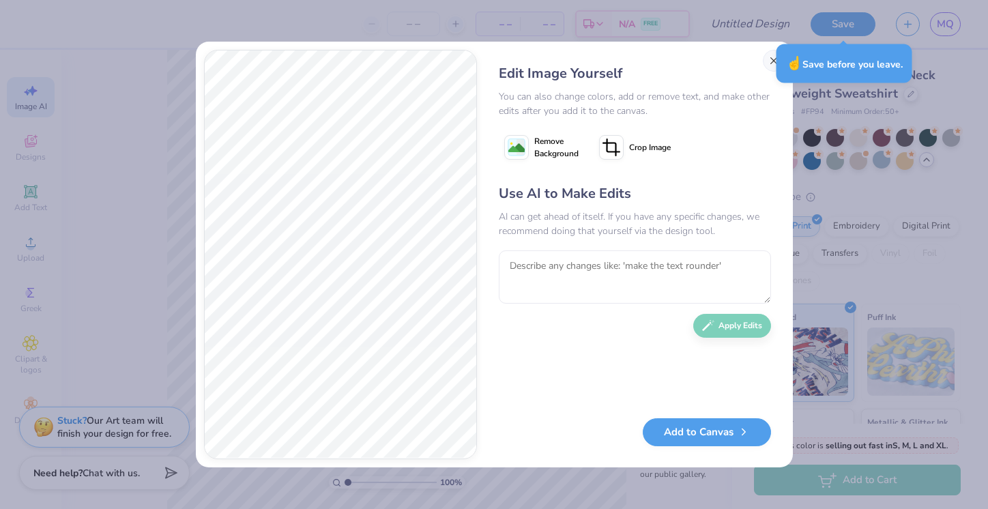
click at [771, 62] on button "Close" at bounding box center [774, 61] width 22 height 22
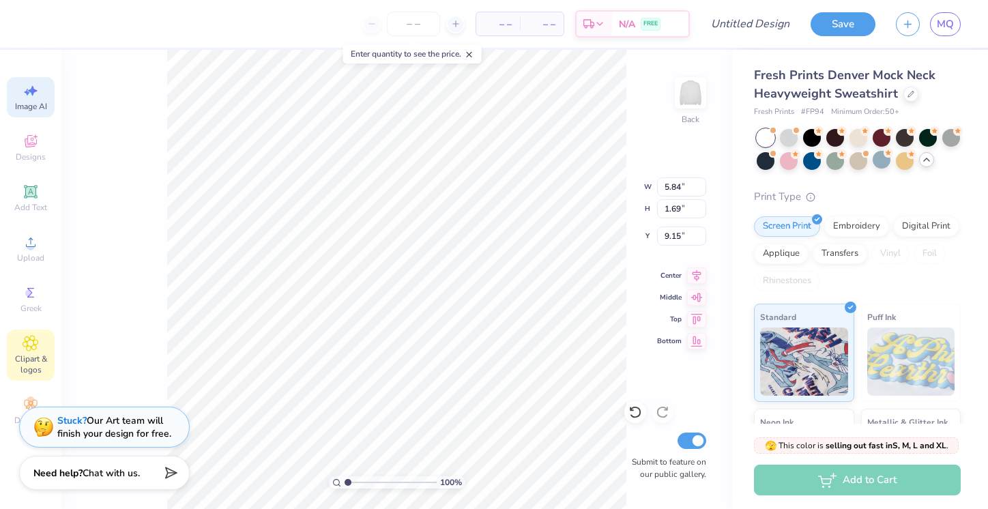
click at [32, 343] on icon at bounding box center [30, 343] width 7 height 7
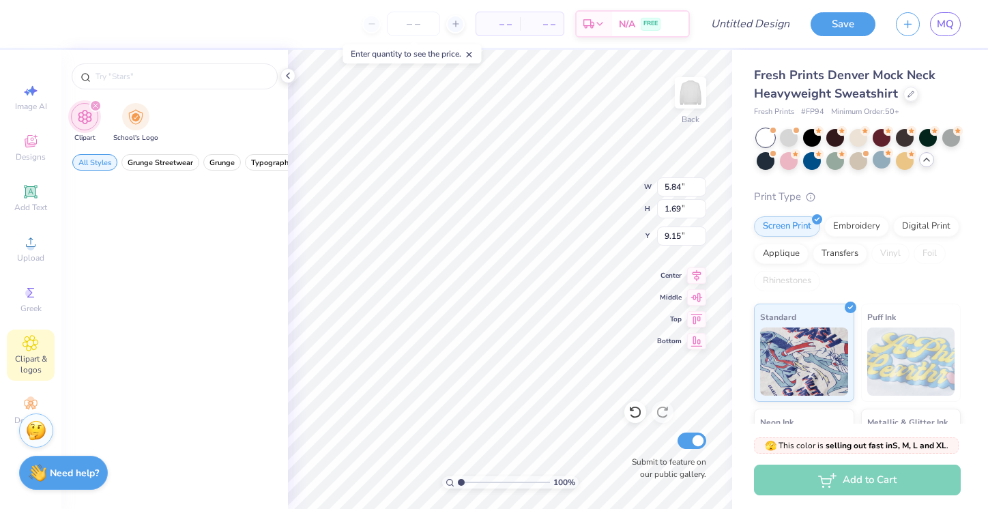
scroll to position [0, 0]
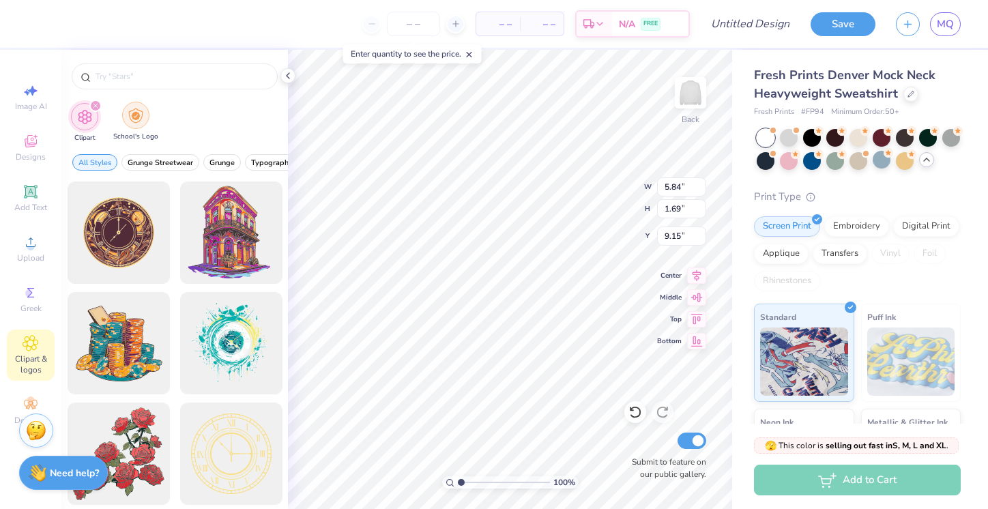
click at [127, 112] on div "filter for School's Logo" at bounding box center [135, 115] width 27 height 27
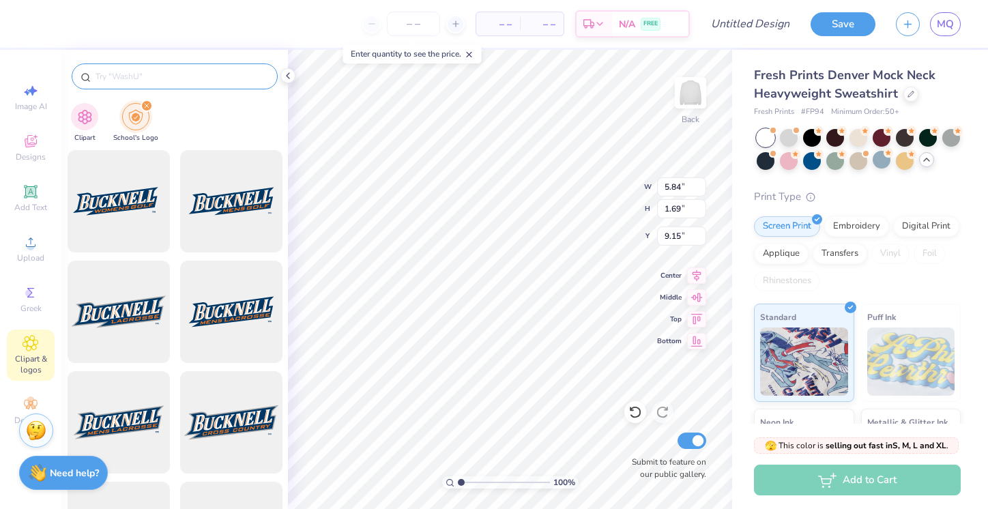
click at [167, 75] on input "text" at bounding box center [181, 77] width 175 height 14
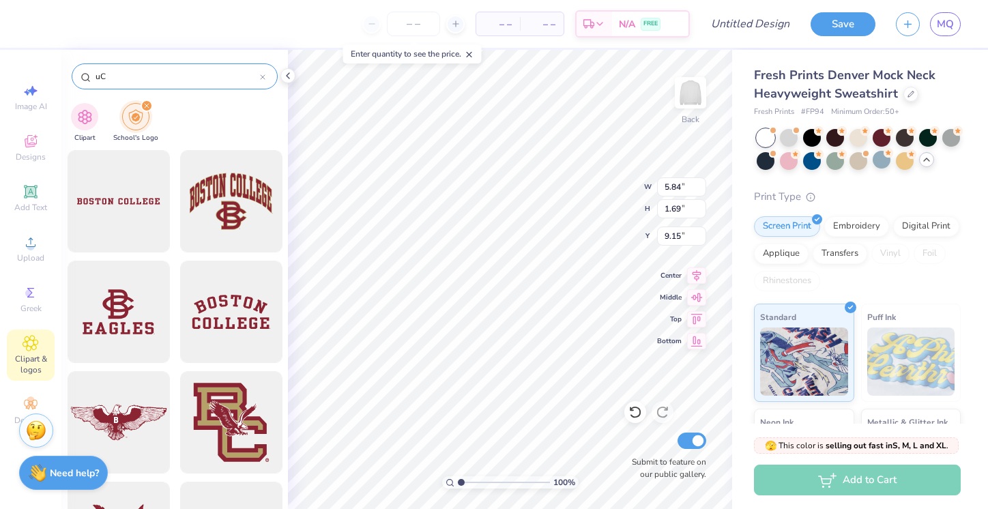
type input "u"
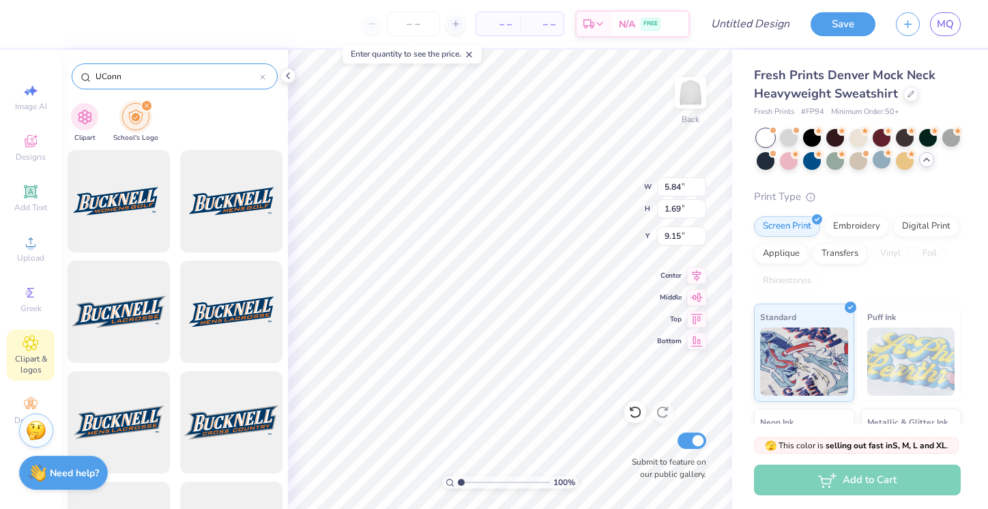
type input "UConn"
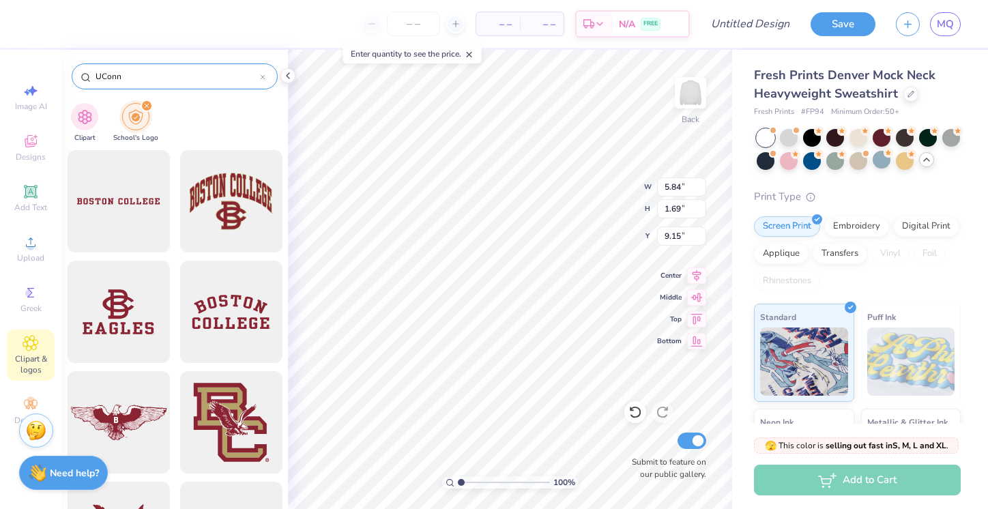
click at [183, 77] on input "UConn" at bounding box center [177, 77] width 166 height 14
click at [261, 75] on icon at bounding box center [262, 76] width 5 height 5
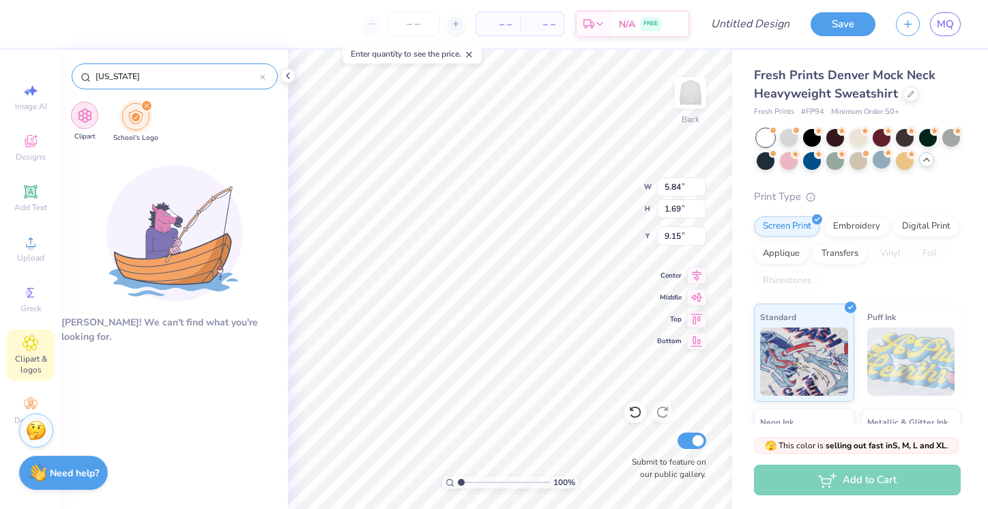
type input "[US_STATE]"
click at [81, 121] on img "filter for Clipart" at bounding box center [85, 116] width 16 height 16
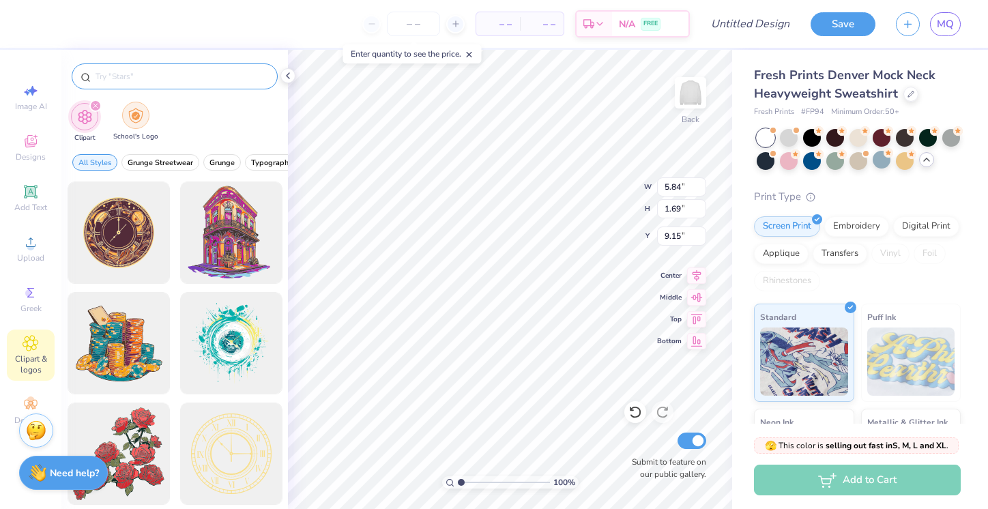
click at [124, 117] on div "filter for School's Logo" at bounding box center [135, 115] width 27 height 27
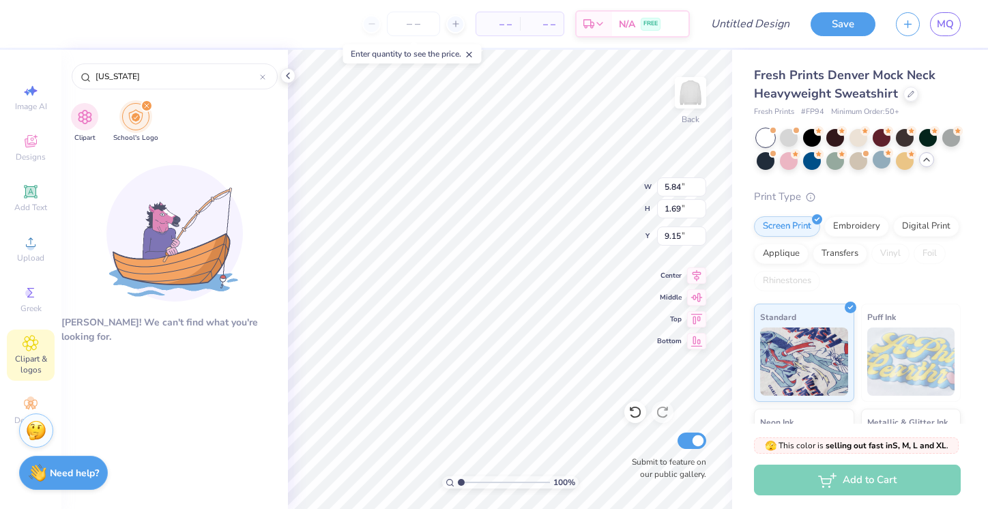
drag, startPoint x: 156, startPoint y: 73, endPoint x: 67, endPoint y: 76, distance: 88.8
click at [67, 76] on div "[US_STATE]" at bounding box center [174, 73] width 227 height 46
type input "[GEOGRAPHIC_DATA][US_STATE]"
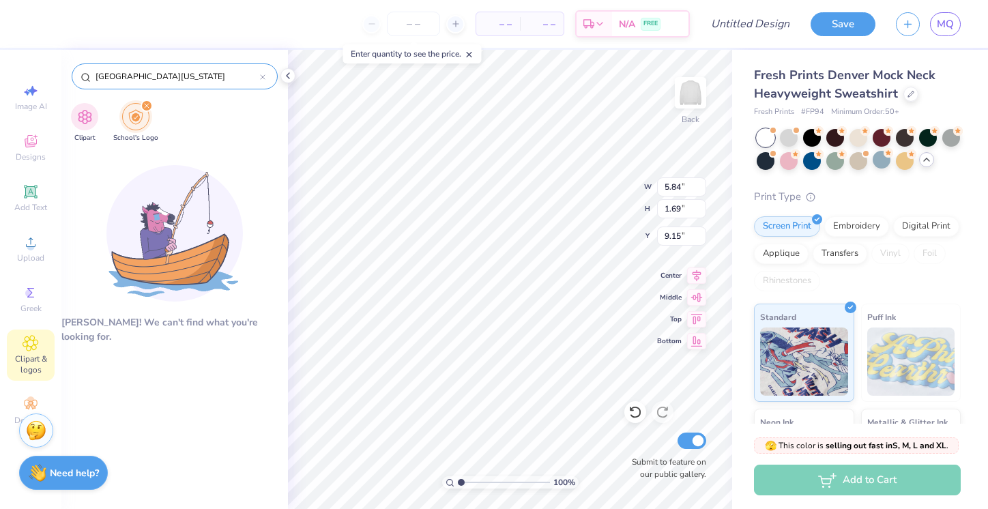
drag, startPoint x: 67, startPoint y: 76, endPoint x: 261, endPoint y: 83, distance: 194.6
click at [261, 83] on div "[GEOGRAPHIC_DATA][US_STATE]" at bounding box center [175, 76] width 206 height 26
click at [265, 72] on div at bounding box center [262, 76] width 5 height 12
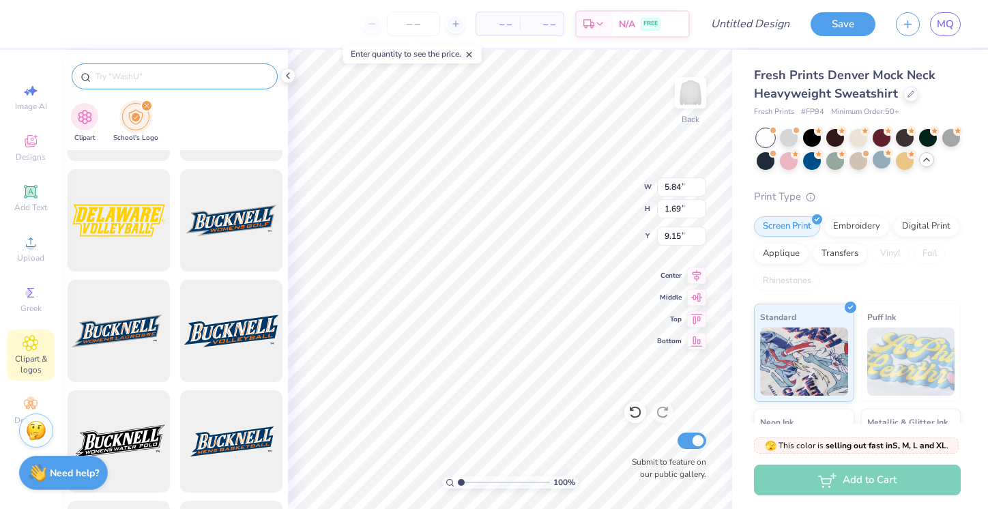
scroll to position [536, 0]
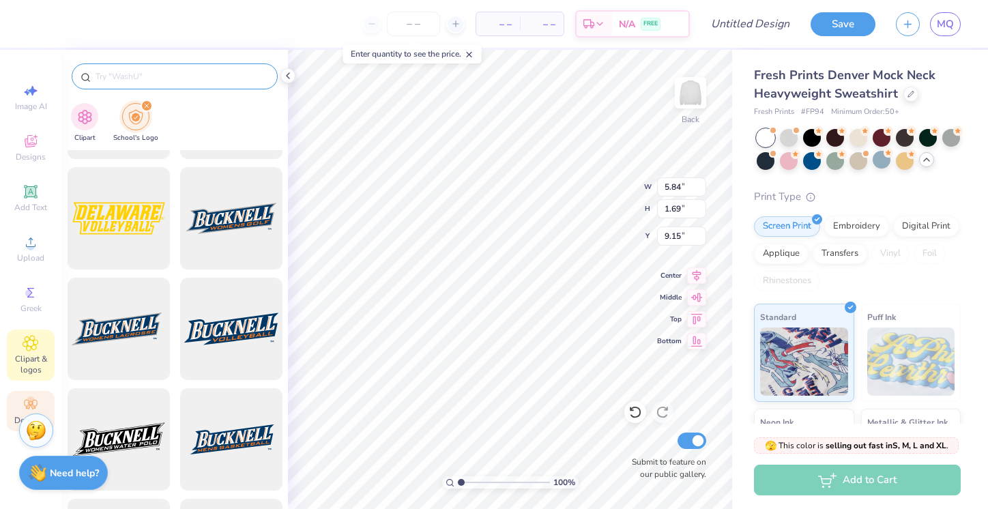
click at [31, 401] on circle at bounding box center [31, 401] width 8 height 8
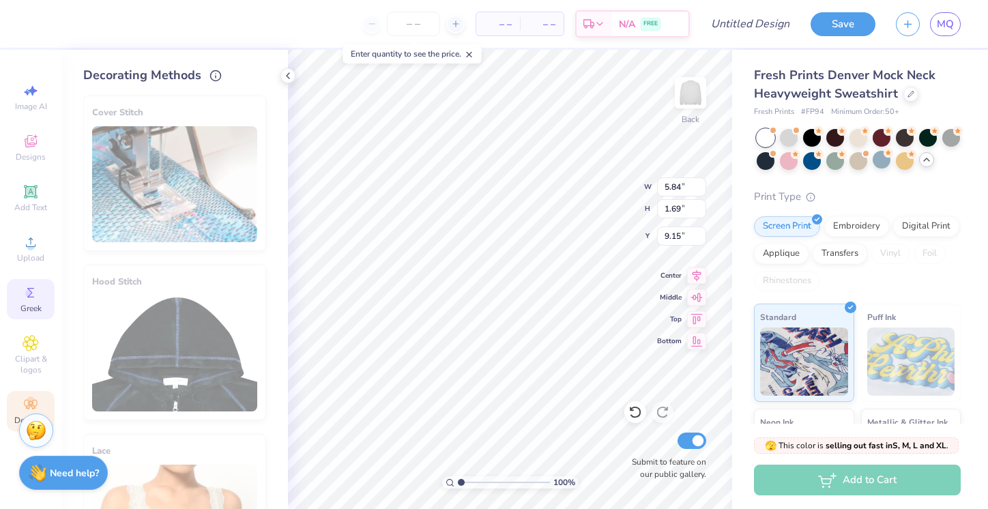
click at [22, 303] on span "Greek" at bounding box center [30, 308] width 21 height 11
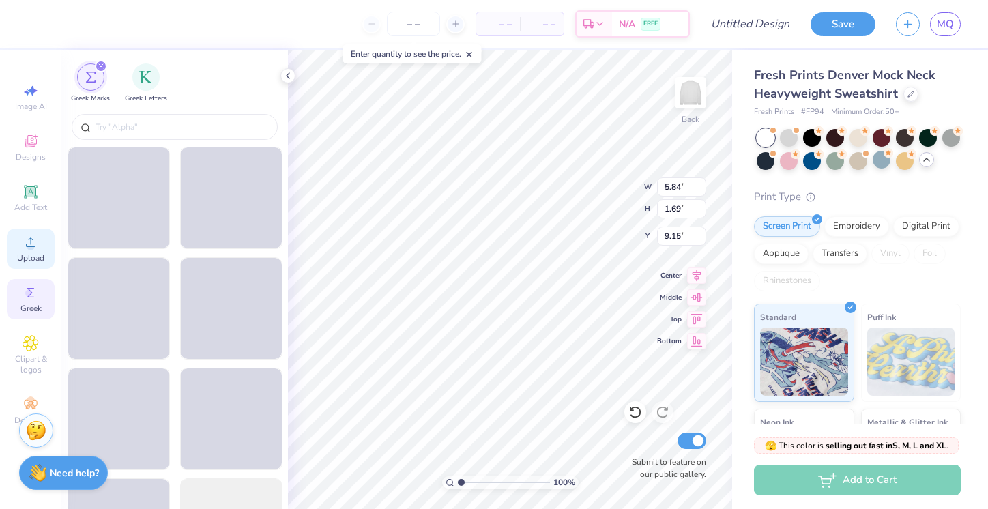
click at [27, 255] on span "Upload" at bounding box center [30, 258] width 27 height 11
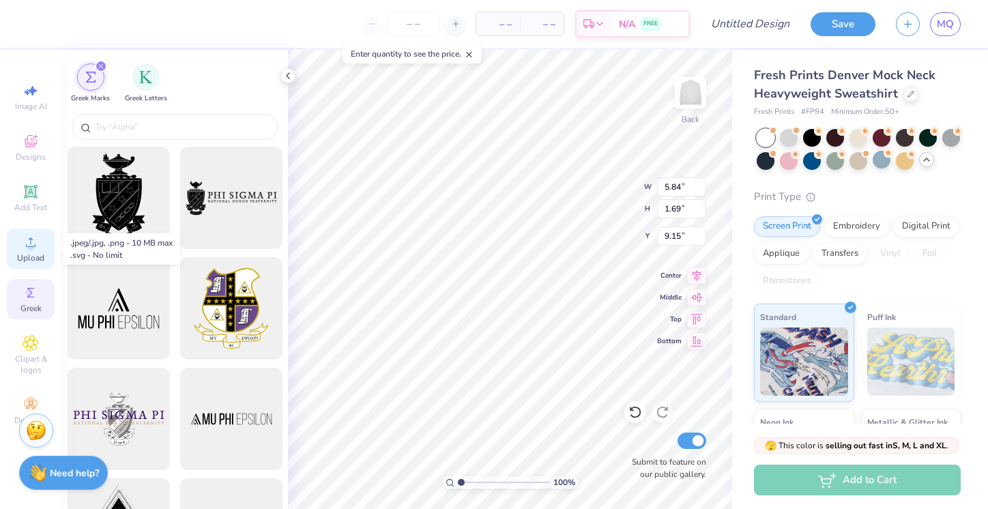
click at [30, 259] on span "Upload" at bounding box center [30, 258] width 27 height 11
click at [31, 240] on icon at bounding box center [31, 243] width 10 height 10
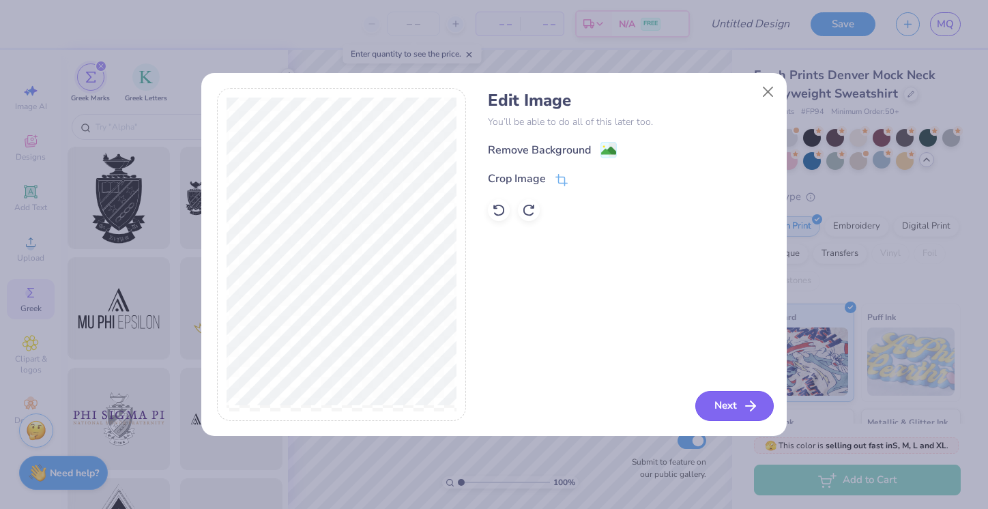
click at [743, 404] on icon "button" at bounding box center [751, 406] width 16 height 16
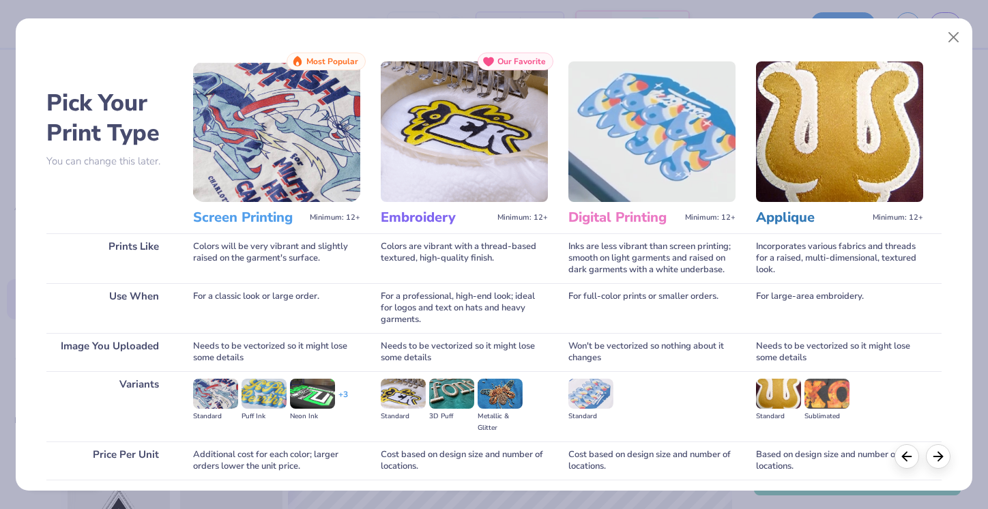
click at [479, 145] on img at bounding box center [464, 131] width 167 height 141
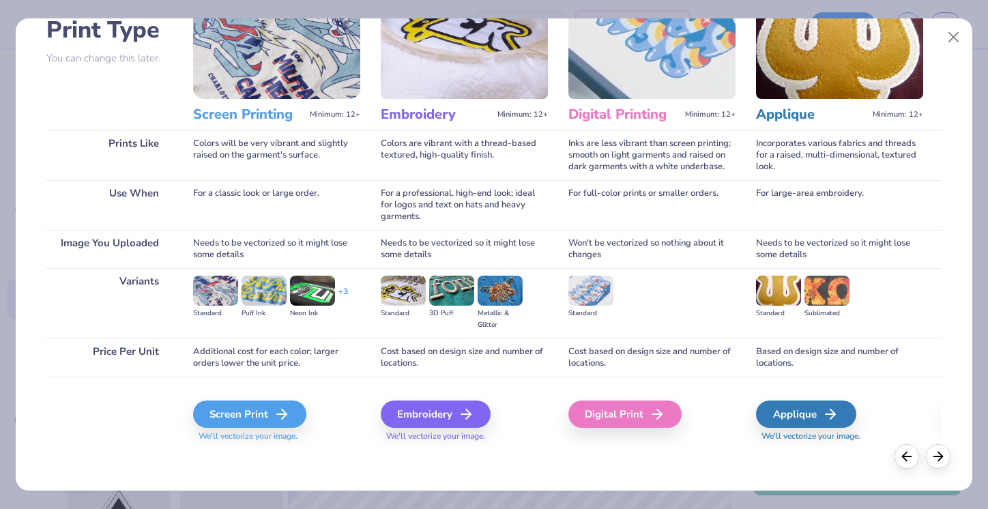
scroll to position [103, 0]
click at [429, 410] on div "Embroidery" at bounding box center [438, 414] width 110 height 27
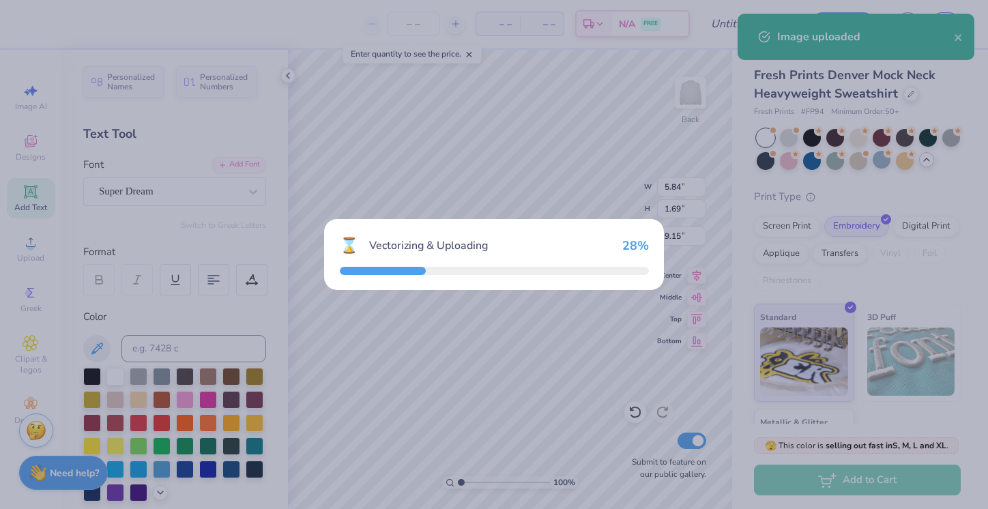
type input "12.00"
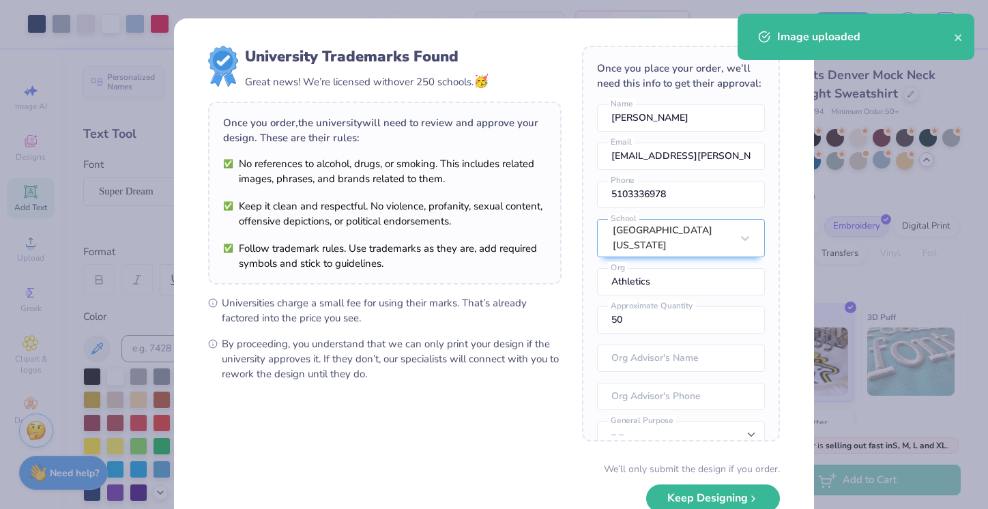
click at [526, 253] on body "Art colors – – Per Item – – Total Est. Delivery N/A FREE Design Title Save MQ I…" at bounding box center [494, 254] width 988 height 509
type input "1.83"
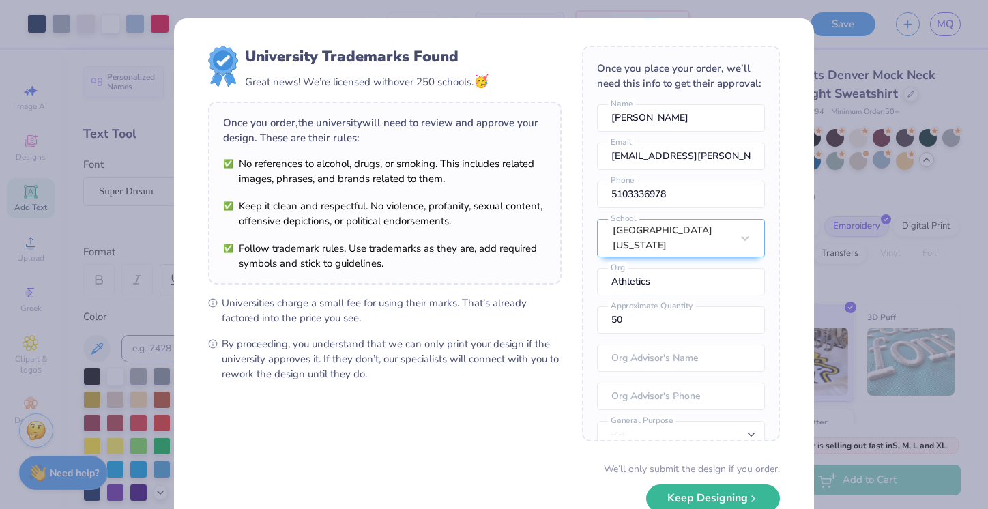
click at [871, 132] on div "University Trademarks Found Great news! We’re licensed with over 250 schools. 🥳…" at bounding box center [494, 254] width 988 height 509
